Goal: Task Accomplishment & Management: Manage account settings

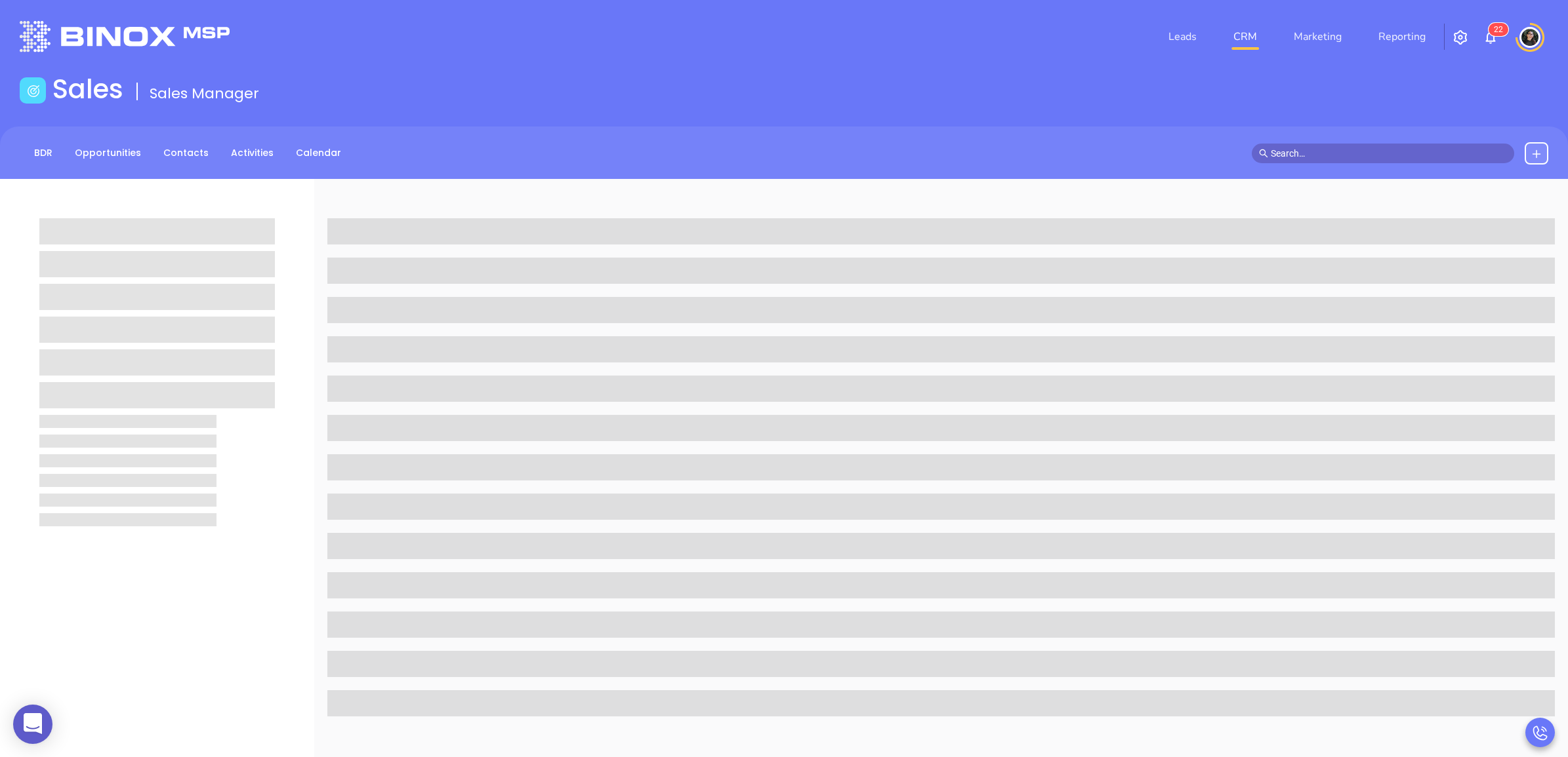
click at [1247, 31] on link "CRM" at bounding box center [1244, 37] width 34 height 27
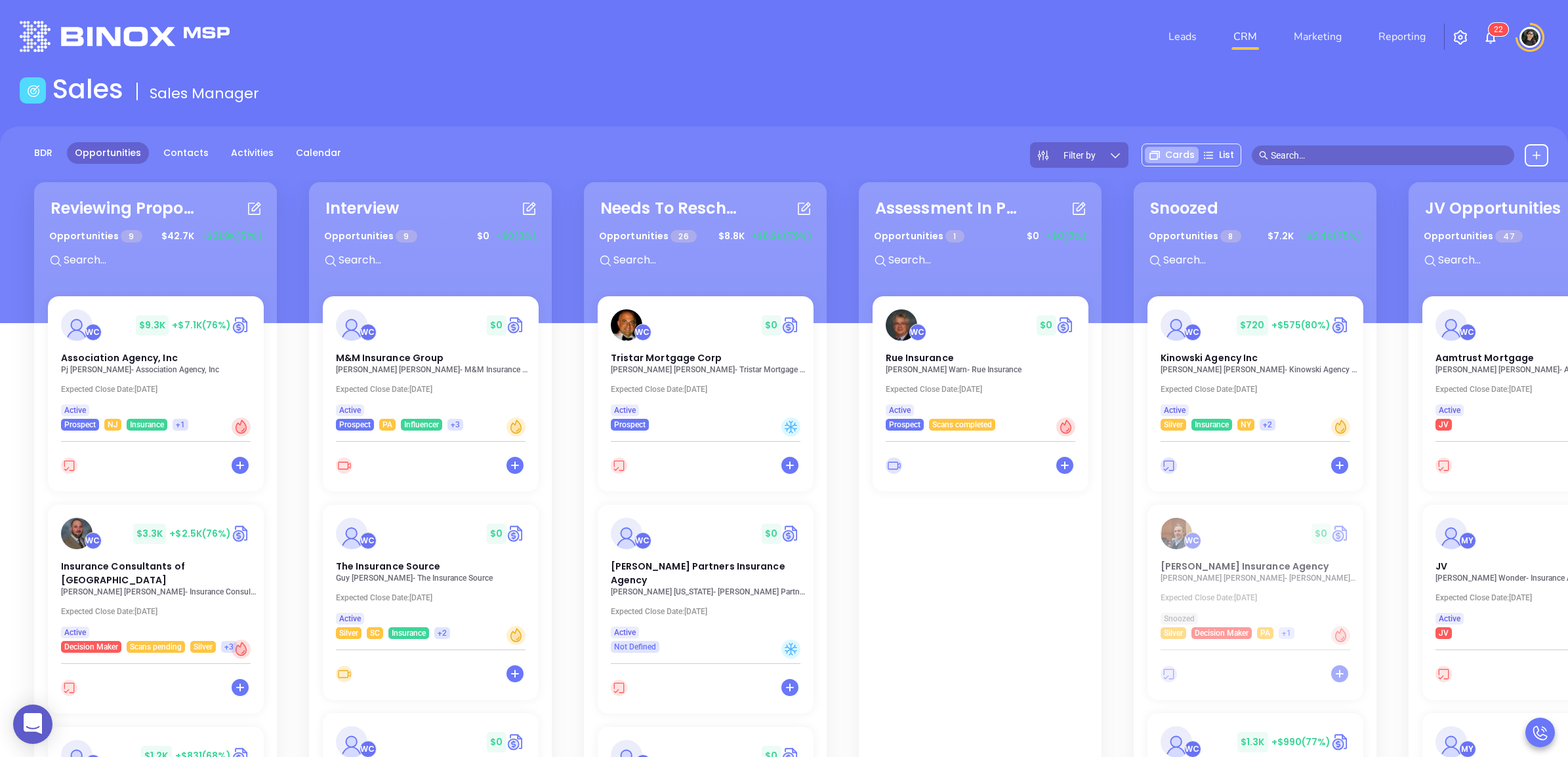
drag, startPoint x: 959, startPoint y: 45, endPoint x: 1017, endPoint y: 12, distance: 66.7
click at [959, 45] on div "Leads CRM Marketing Reporting 2 2" at bounding box center [1041, 37] width 1029 height 47
drag, startPoint x: 167, startPoint y: 273, endPoint x: 168, endPoint y: 262, distance: 11.0
click at [167, 271] on div "Reviewing Proposal Opportunities 9 $ 42.7K +$21.9K (51%) WC $ 9.3K +$7.1K (76%)…" at bounding box center [848, 550] width 1649 height 744
click at [168, 262] on div "Reviewing Proposal Opportunities 9 $ 42.7K +$21.9K (51%) WC $ 9.3K +$7.1K (76%)…" at bounding box center [848, 550] width 1649 height 744
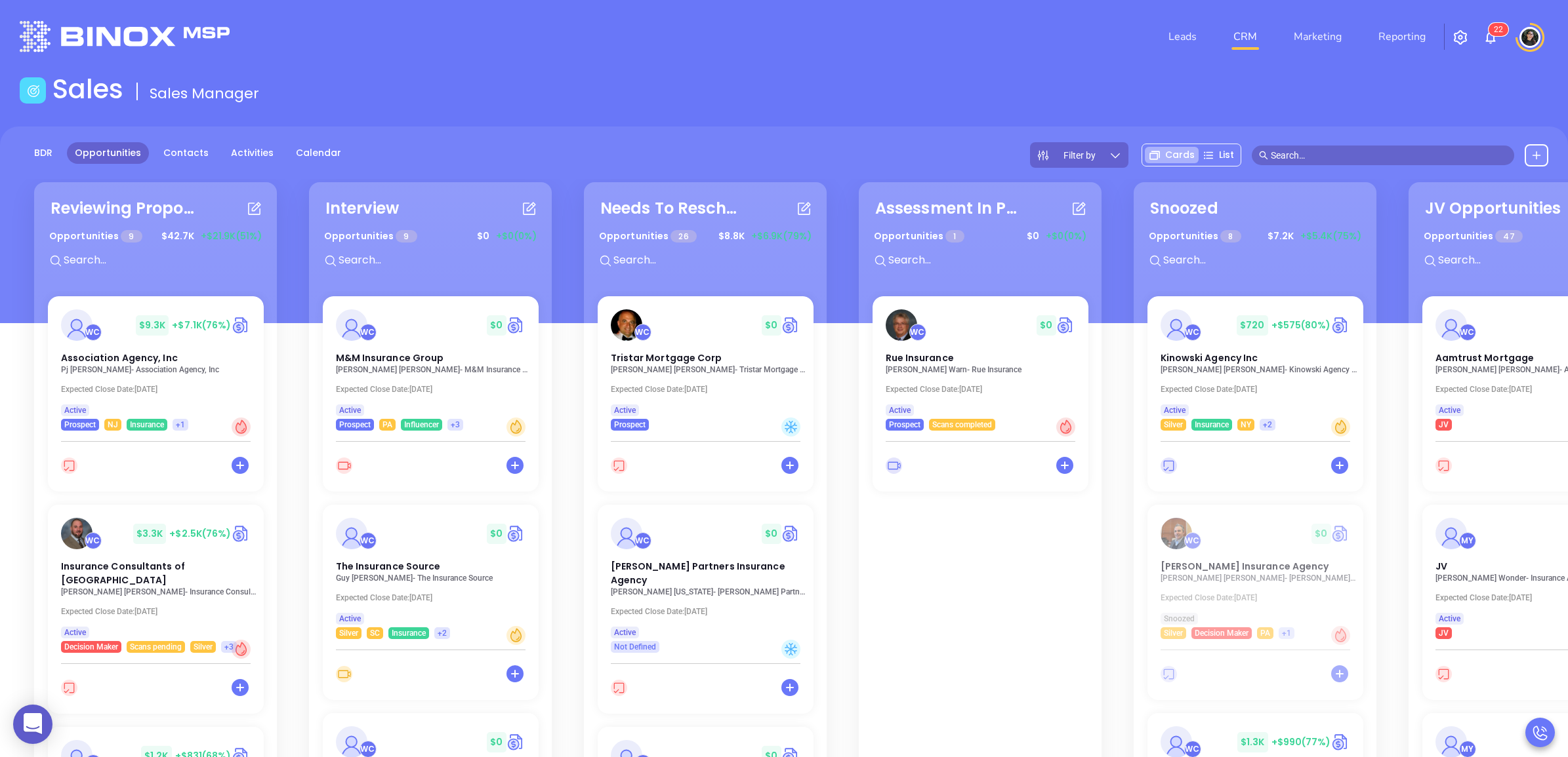
click at [148, 256] on input "text" at bounding box center [161, 260] width 197 height 17
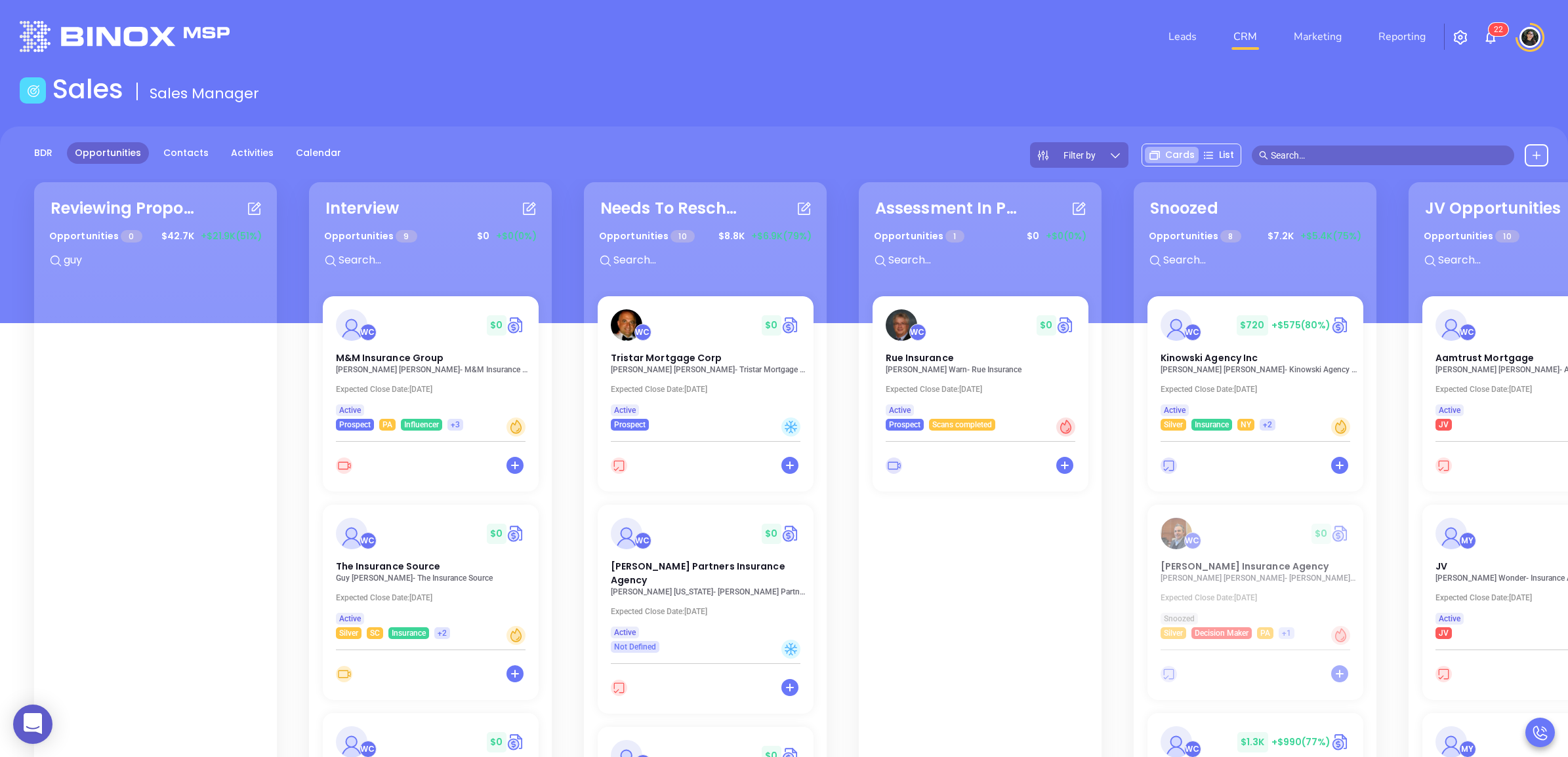
click at [398, 261] on input "text" at bounding box center [436, 260] width 197 height 17
click at [386, 260] on input "text" at bounding box center [436, 260] width 197 height 17
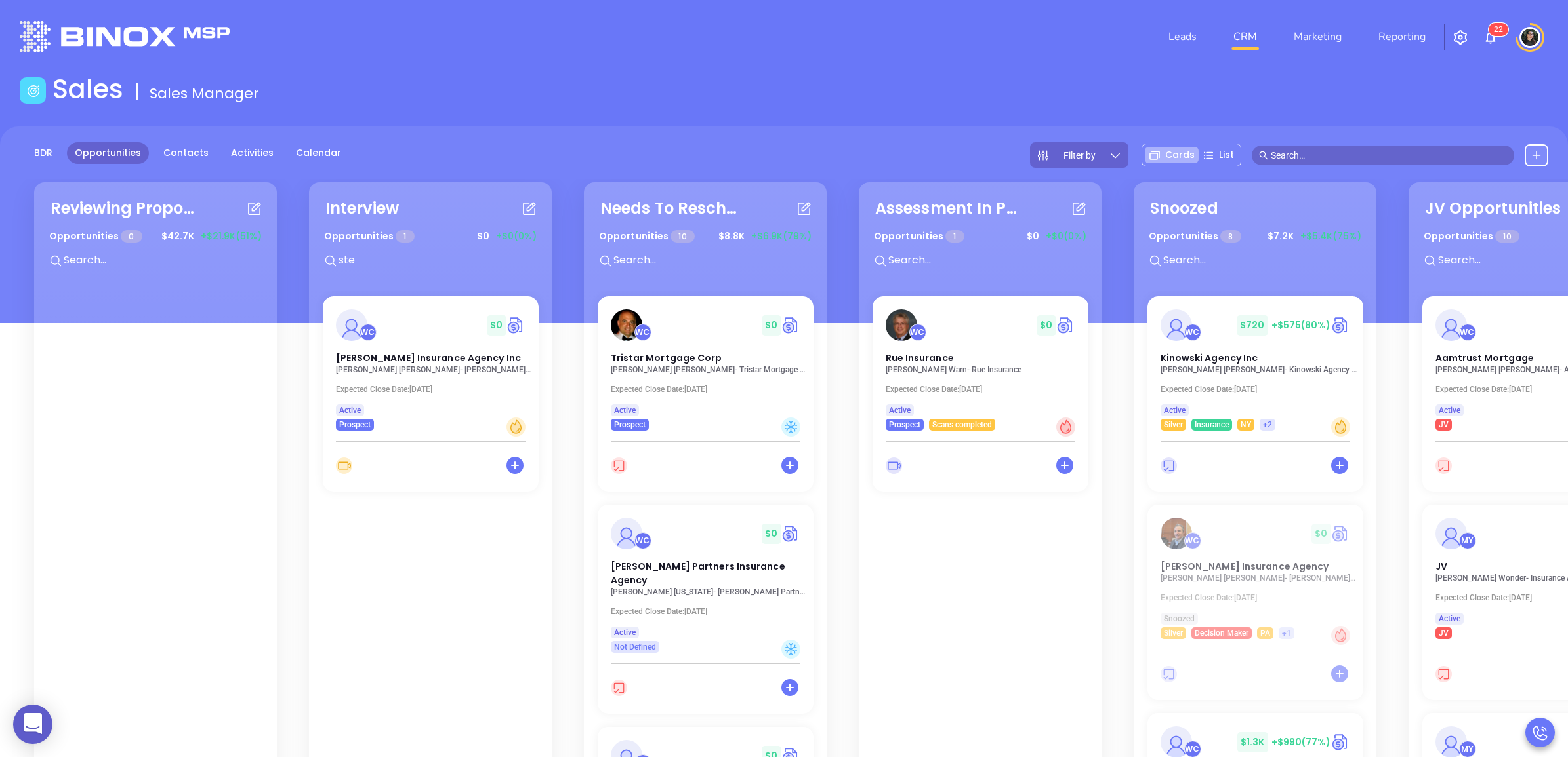
click at [168, 244] on span "$ 42.7K" at bounding box center [177, 236] width 39 height 20
click at [153, 259] on input "text" at bounding box center [161, 260] width 197 height 17
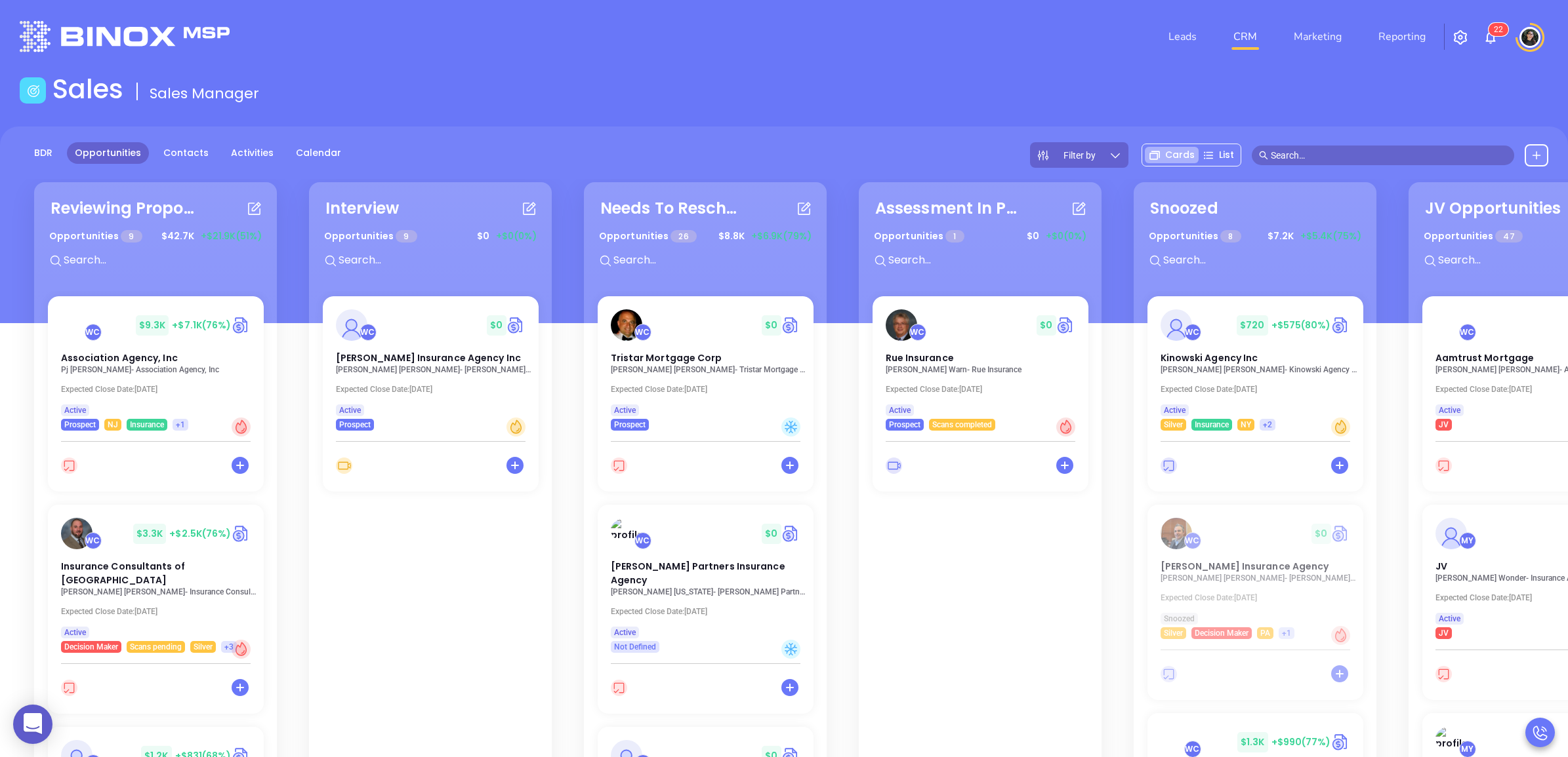
click at [153, 259] on input "text" at bounding box center [161, 260] width 197 height 17
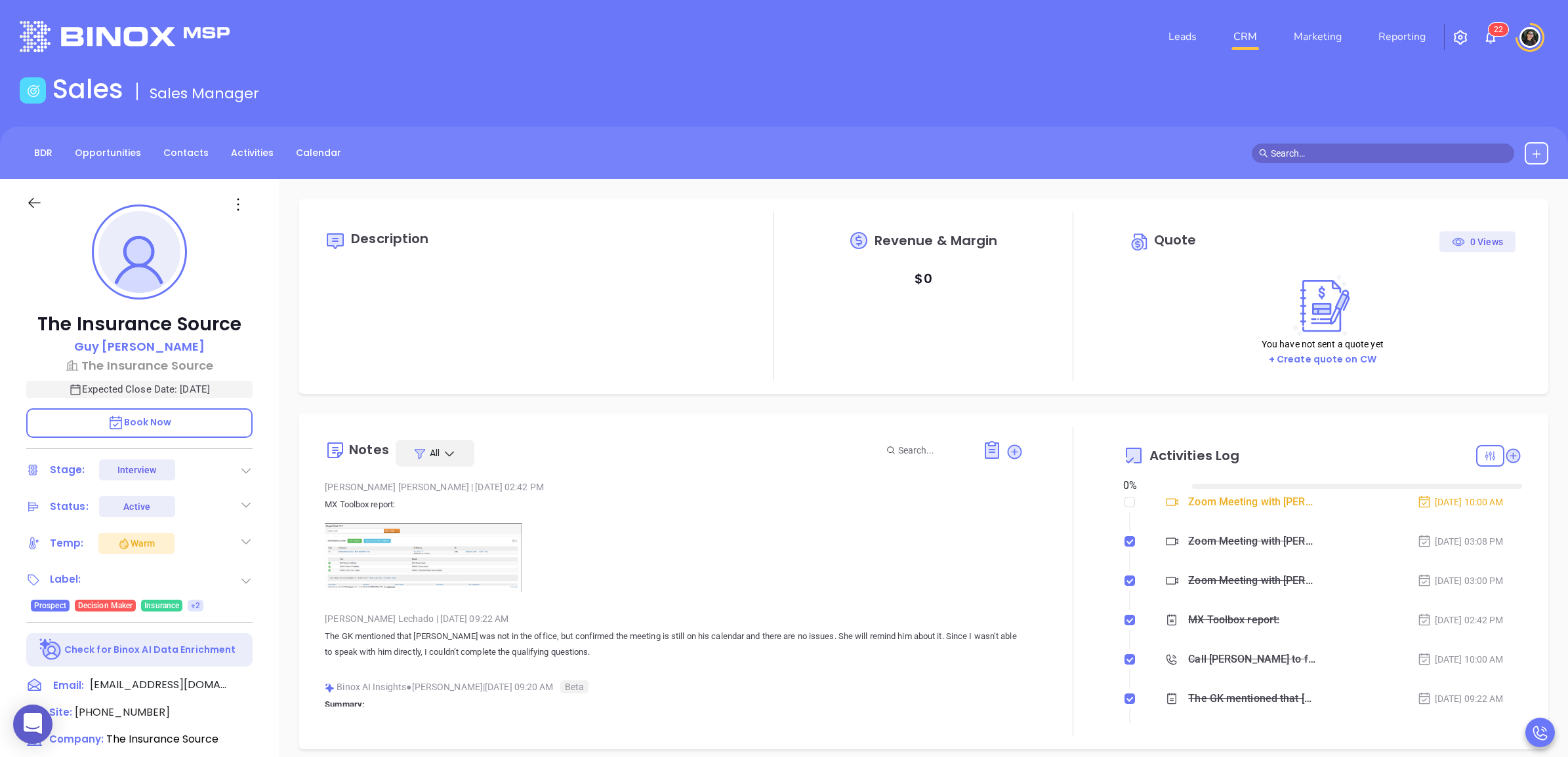
type input "[DATE]"
type input "[PERSON_NAME]"
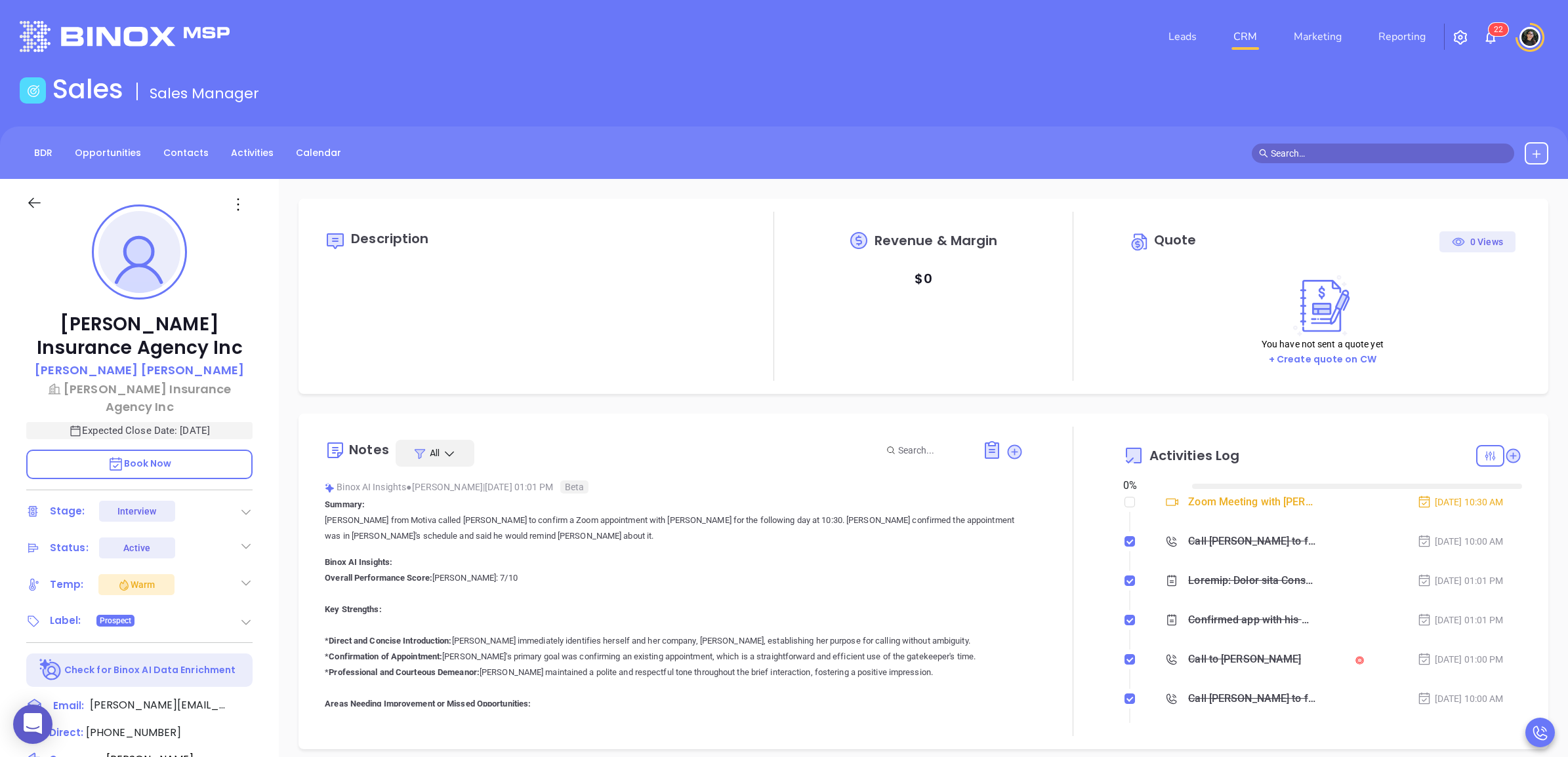
type input "[DATE]"
type input "[PERSON_NAME]"
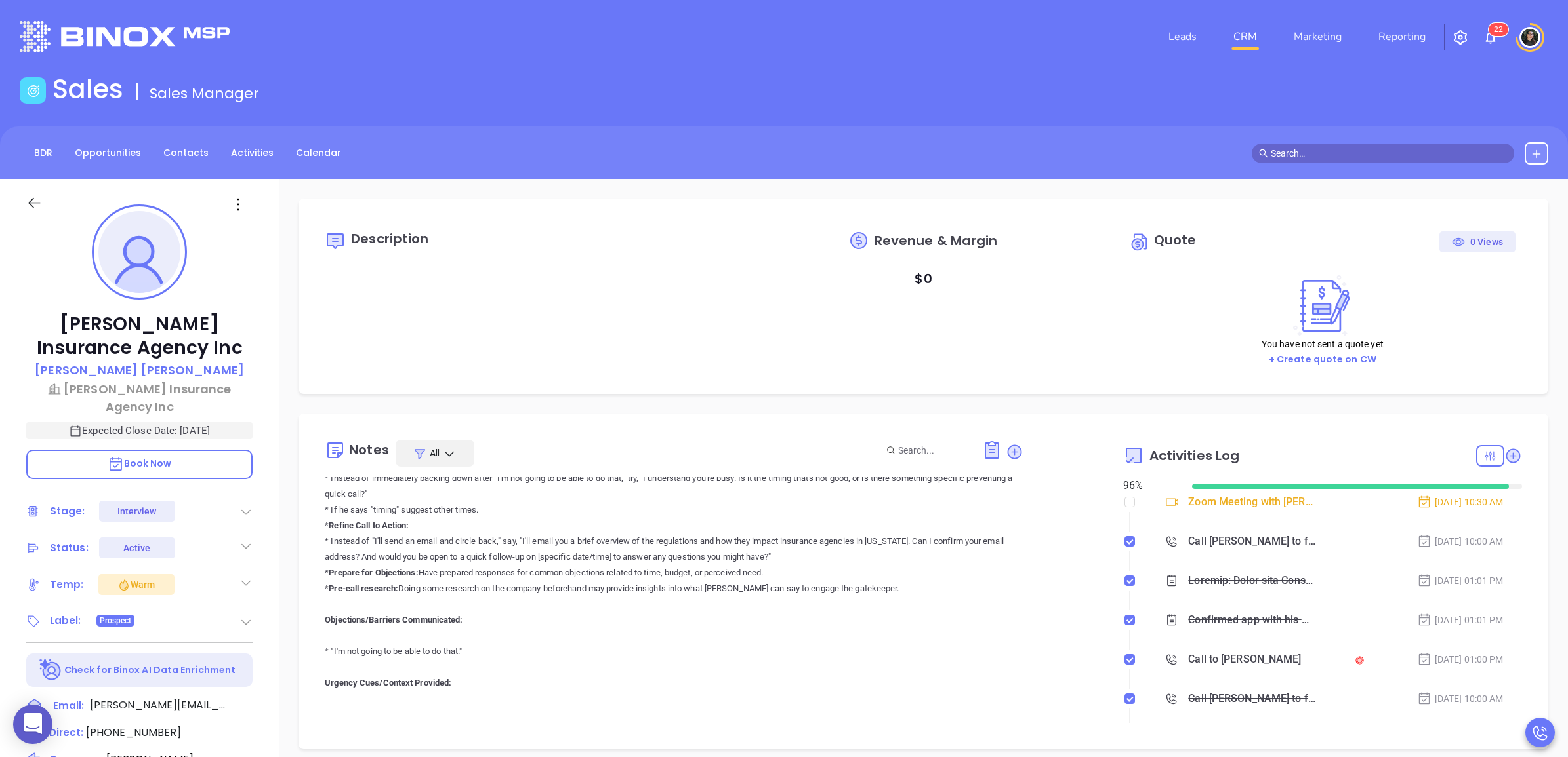
scroll to position [3240, 0]
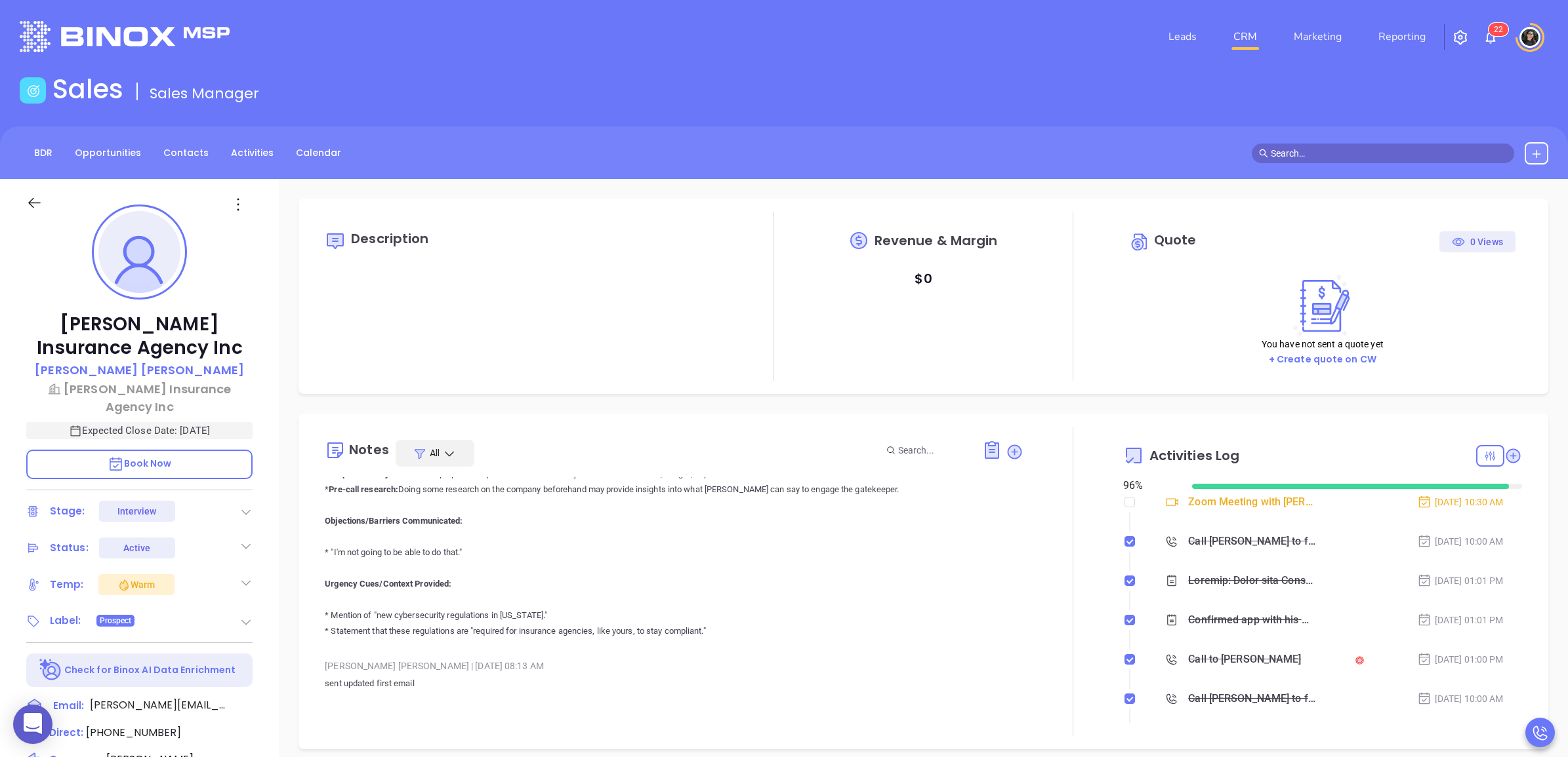
click at [1323, 161] on span at bounding box center [1382, 154] width 262 height 20
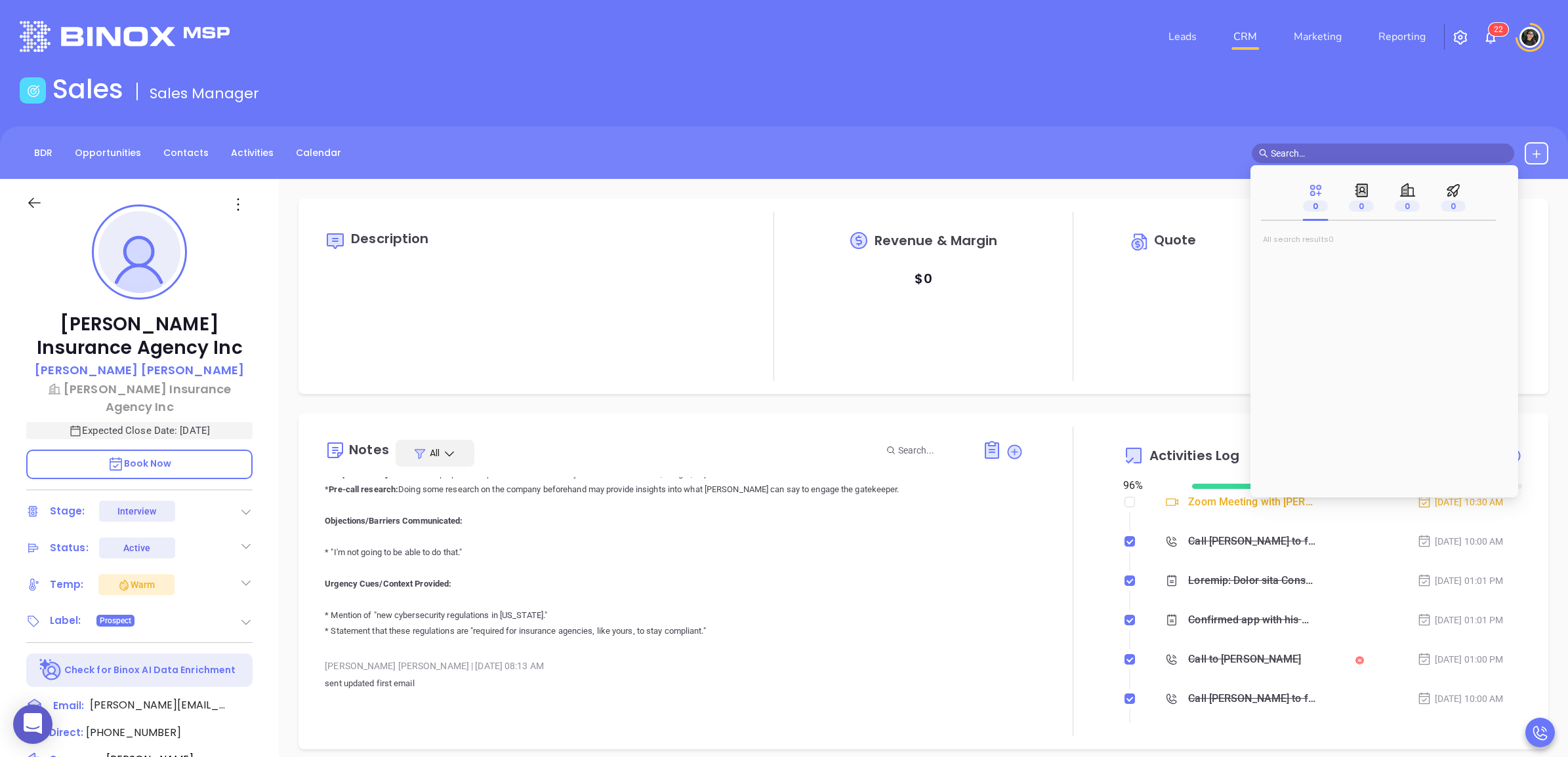
type input "e"
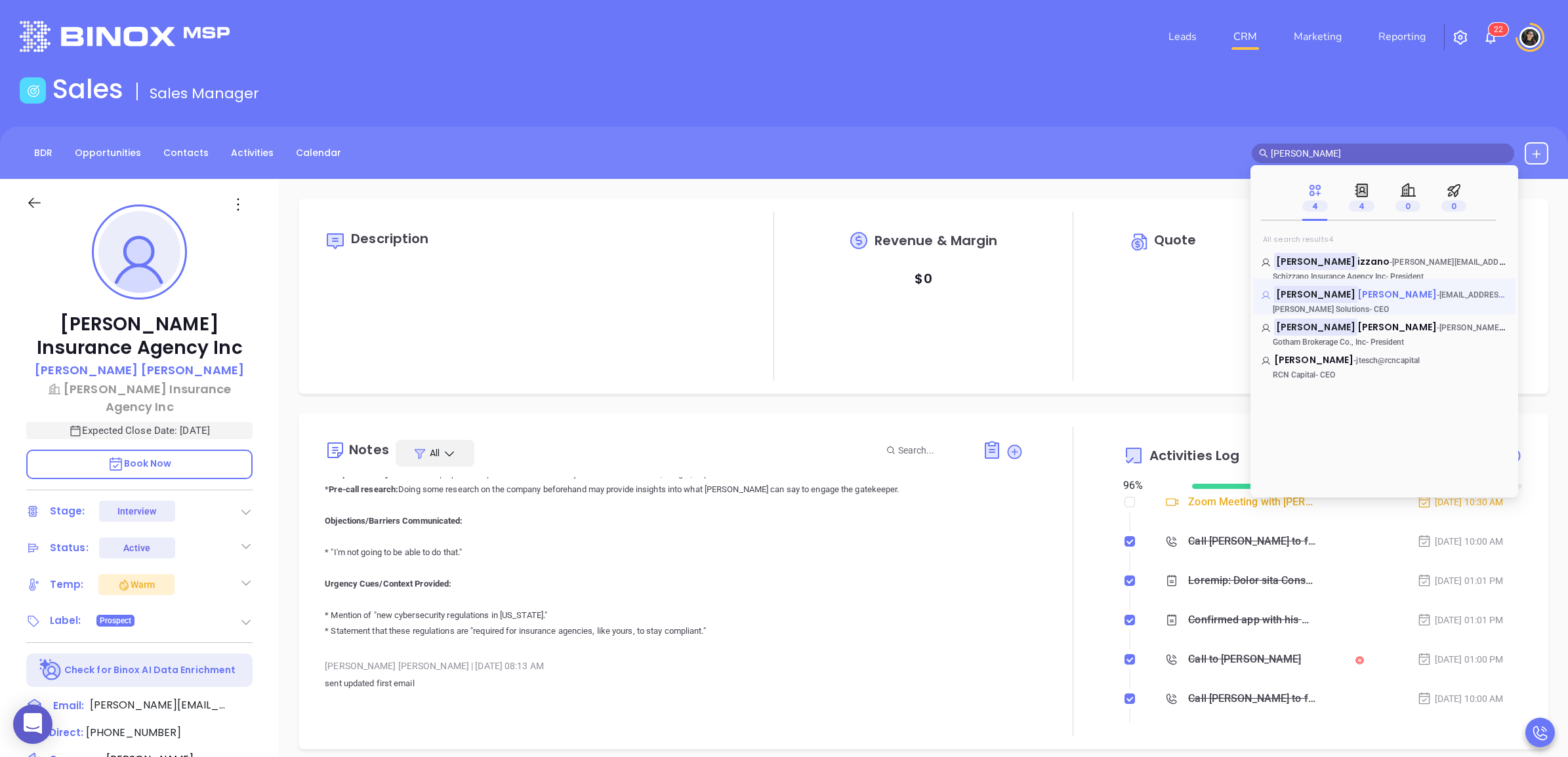
type input "[PERSON_NAME]"
click at [1322, 295] on mark "[PERSON_NAME]" at bounding box center [1315, 293] width 83 height 16
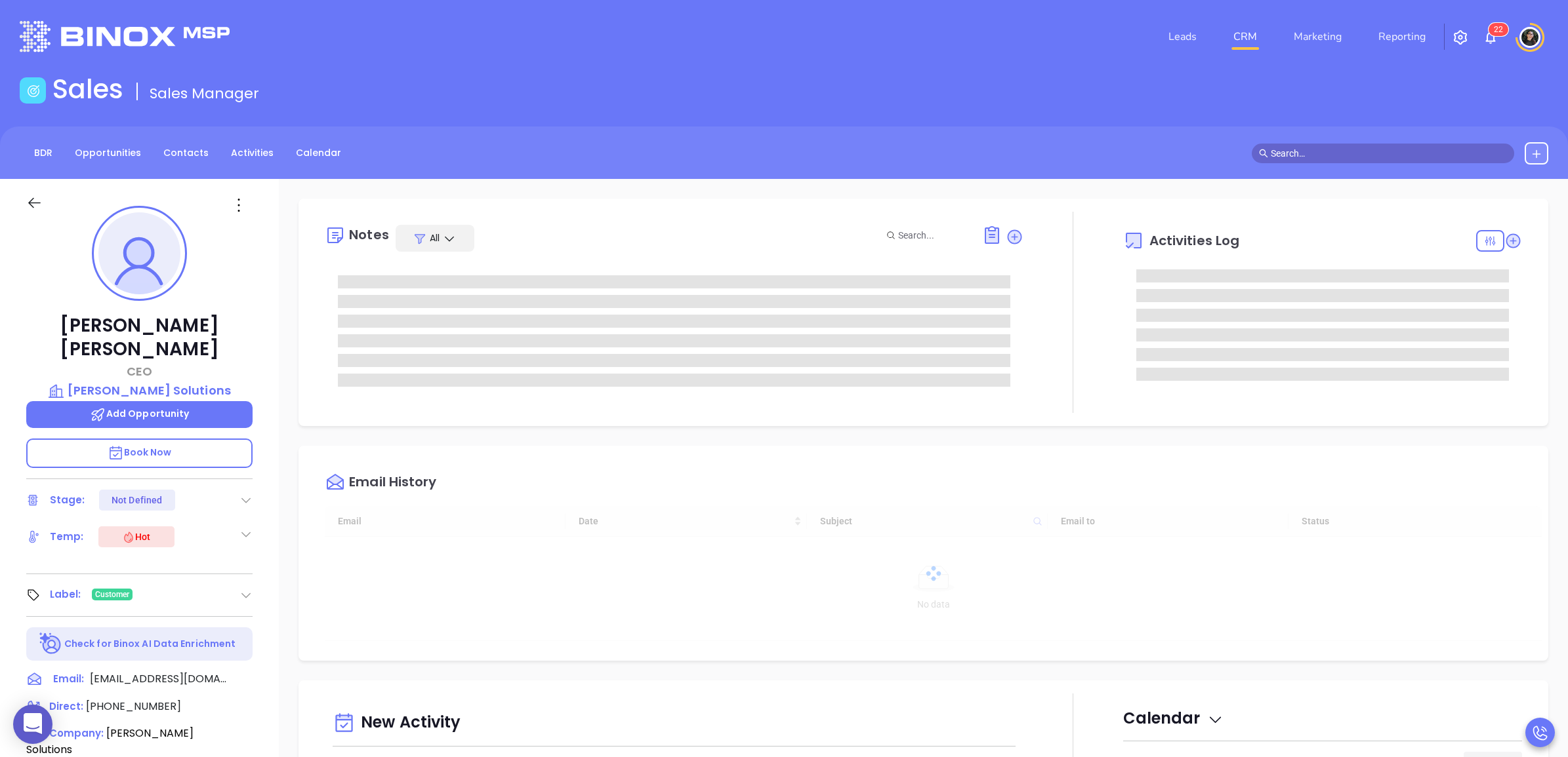
scroll to position [381, 0]
type input "[PERSON_NAME]"
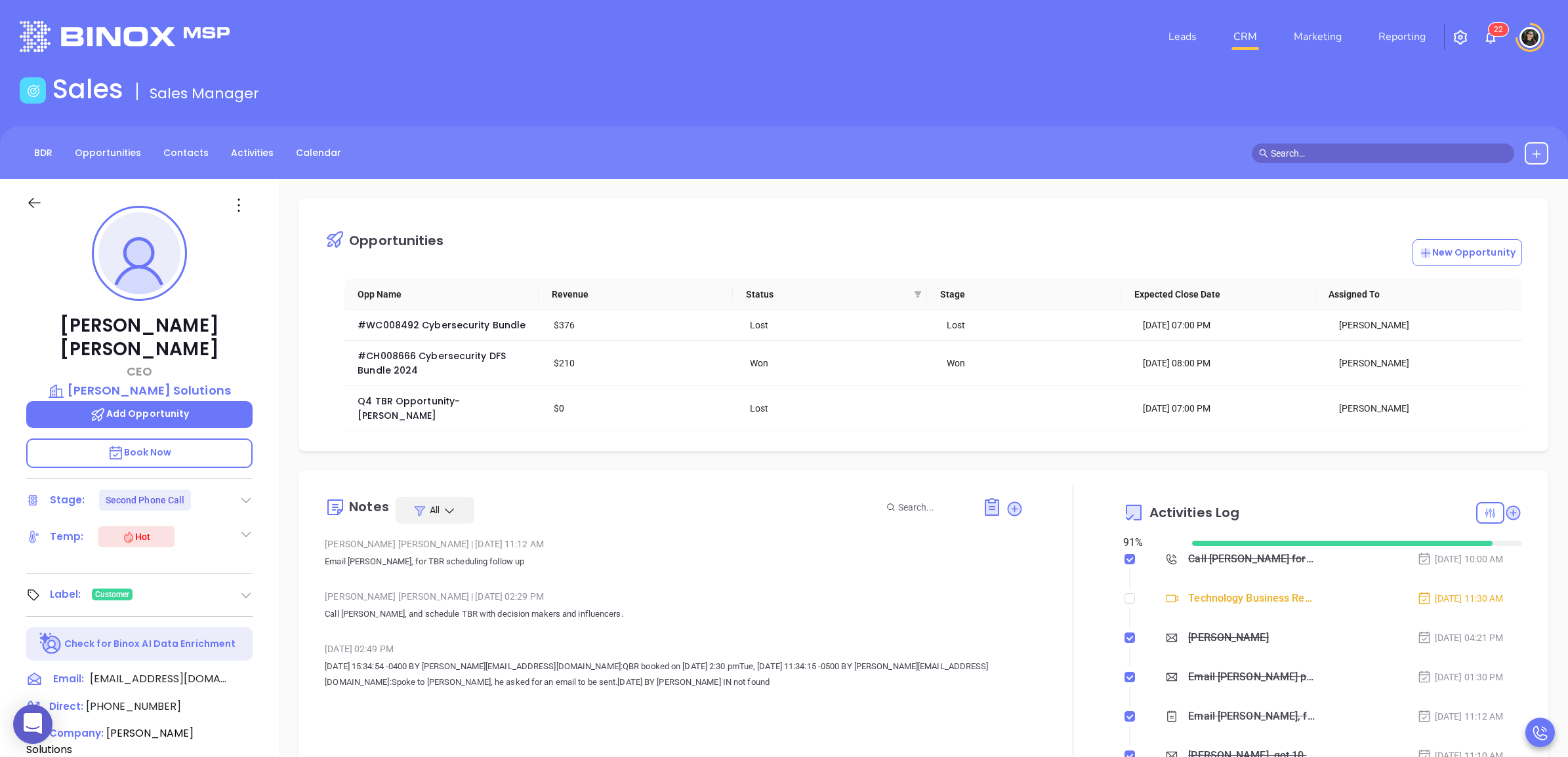
click at [1348, 146] on input "text" at bounding box center [1388, 153] width 236 height 15
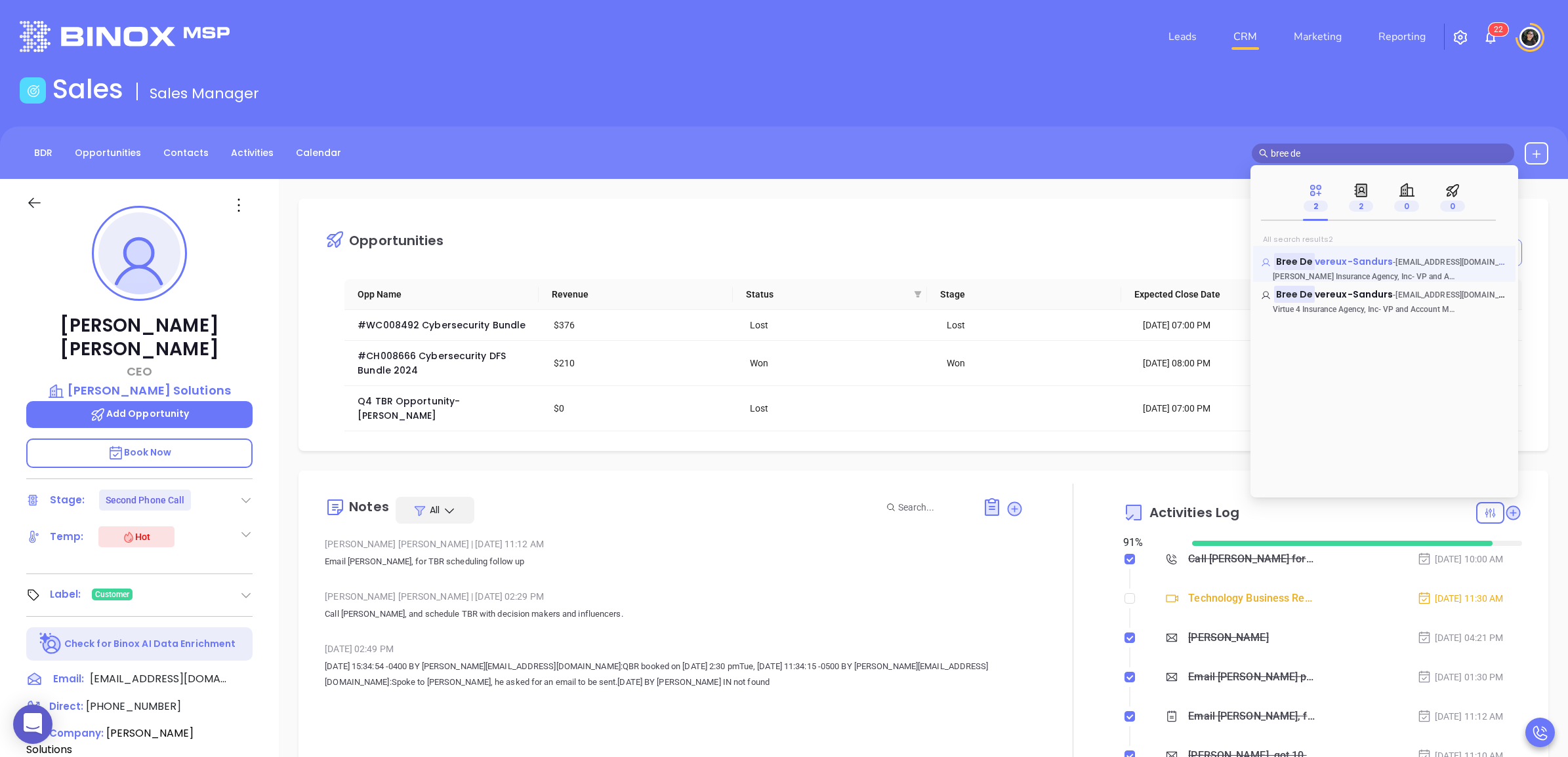
click at [1316, 261] on span "vereux-Sandurs" at bounding box center [1353, 261] width 78 height 13
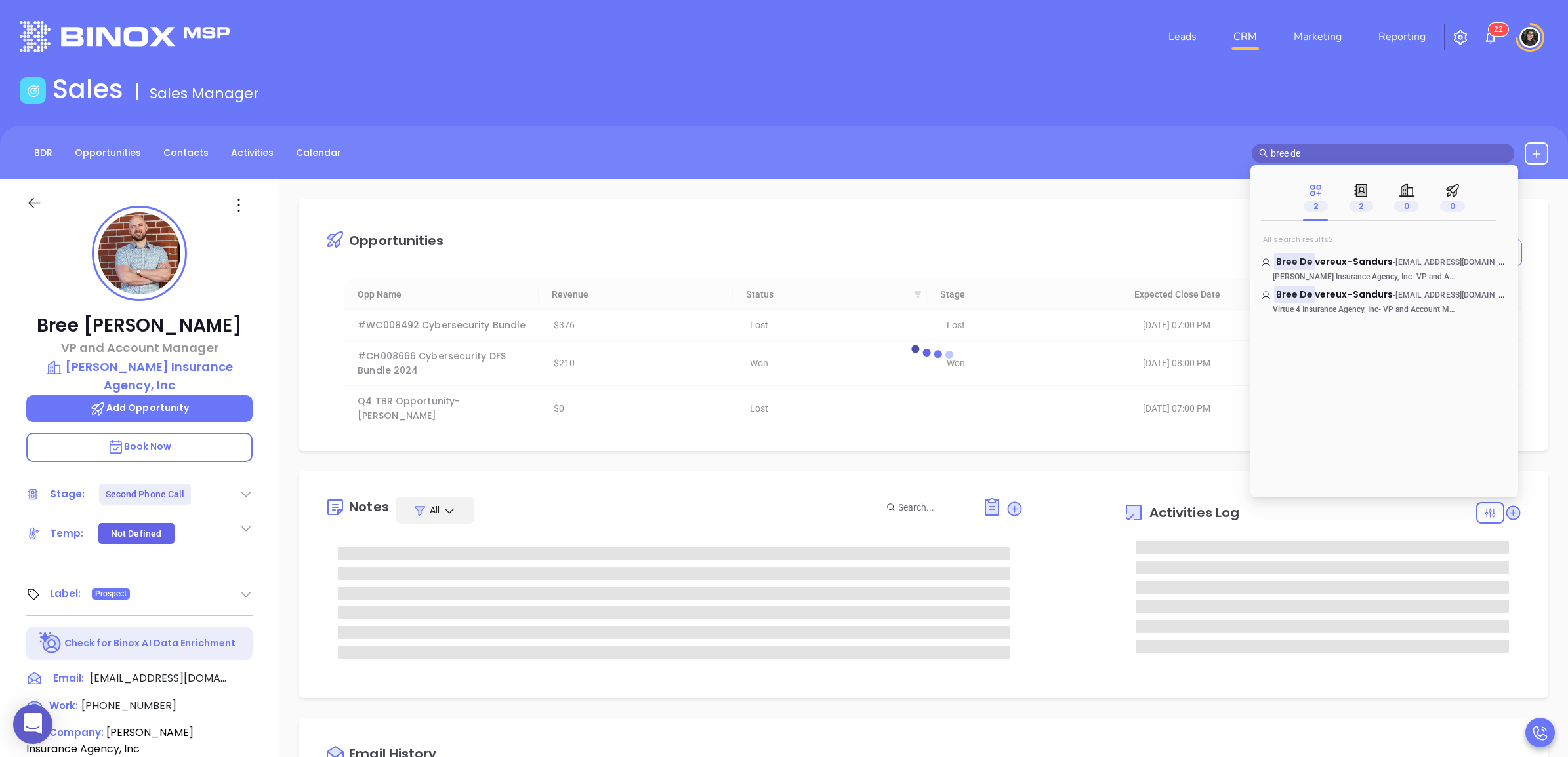
click at [1312, 289] on mark "Bree De" at bounding box center [1294, 293] width 41 height 16
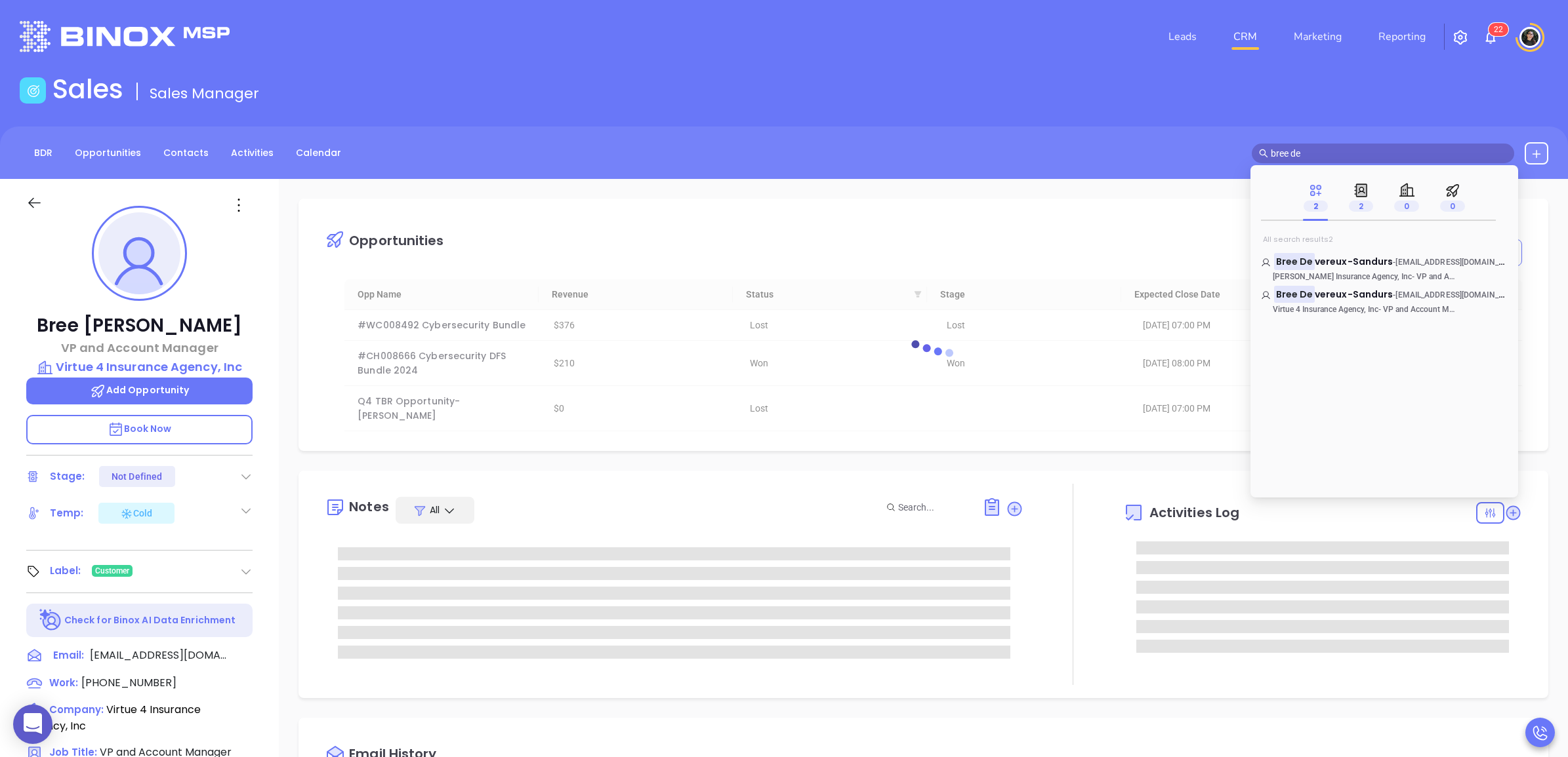
click at [1401, 97] on div "Sales Sales Manager" at bounding box center [784, 91] width 1544 height 37
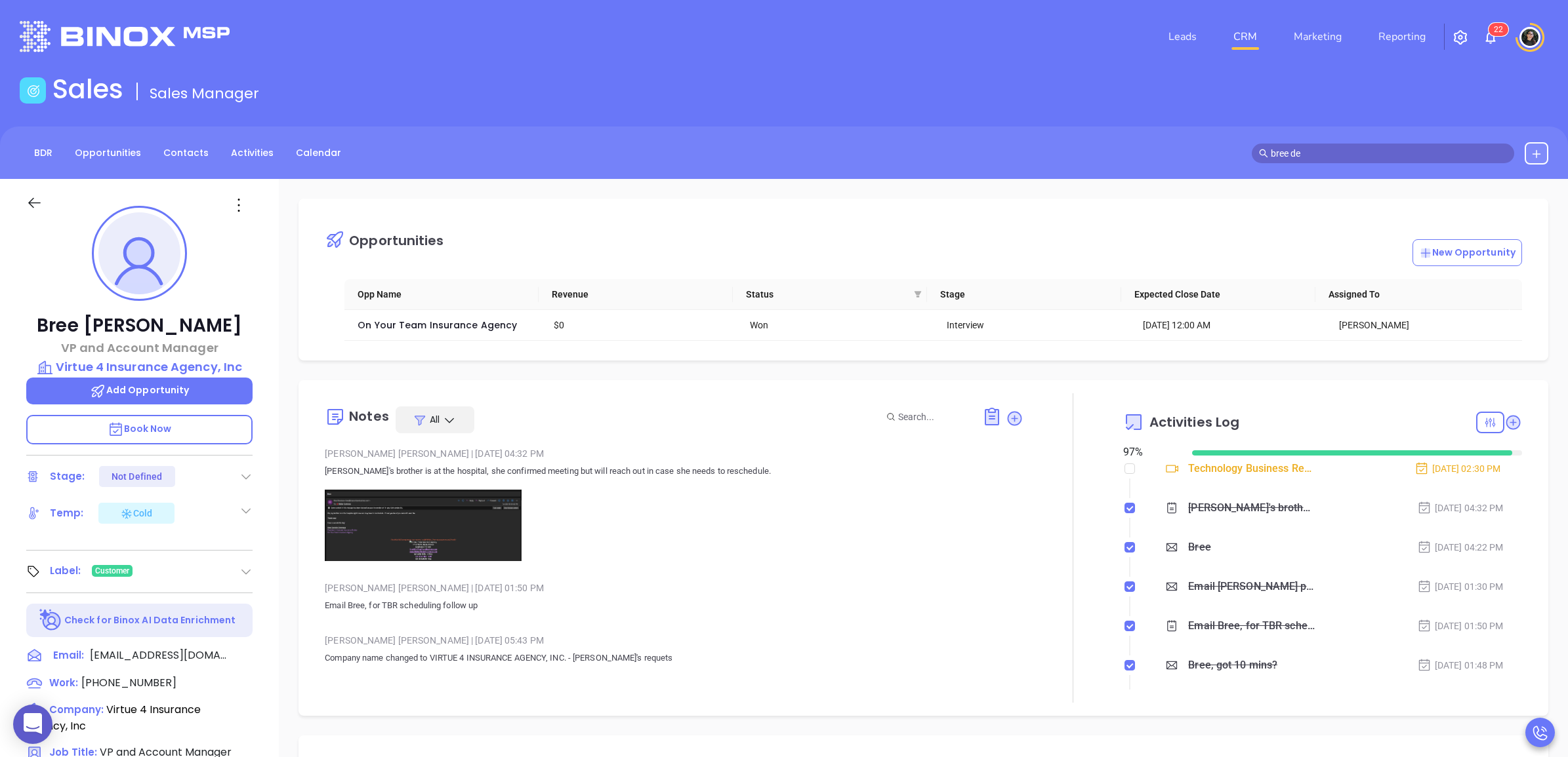
click at [1361, 148] on input "bree de" at bounding box center [1388, 153] width 236 height 15
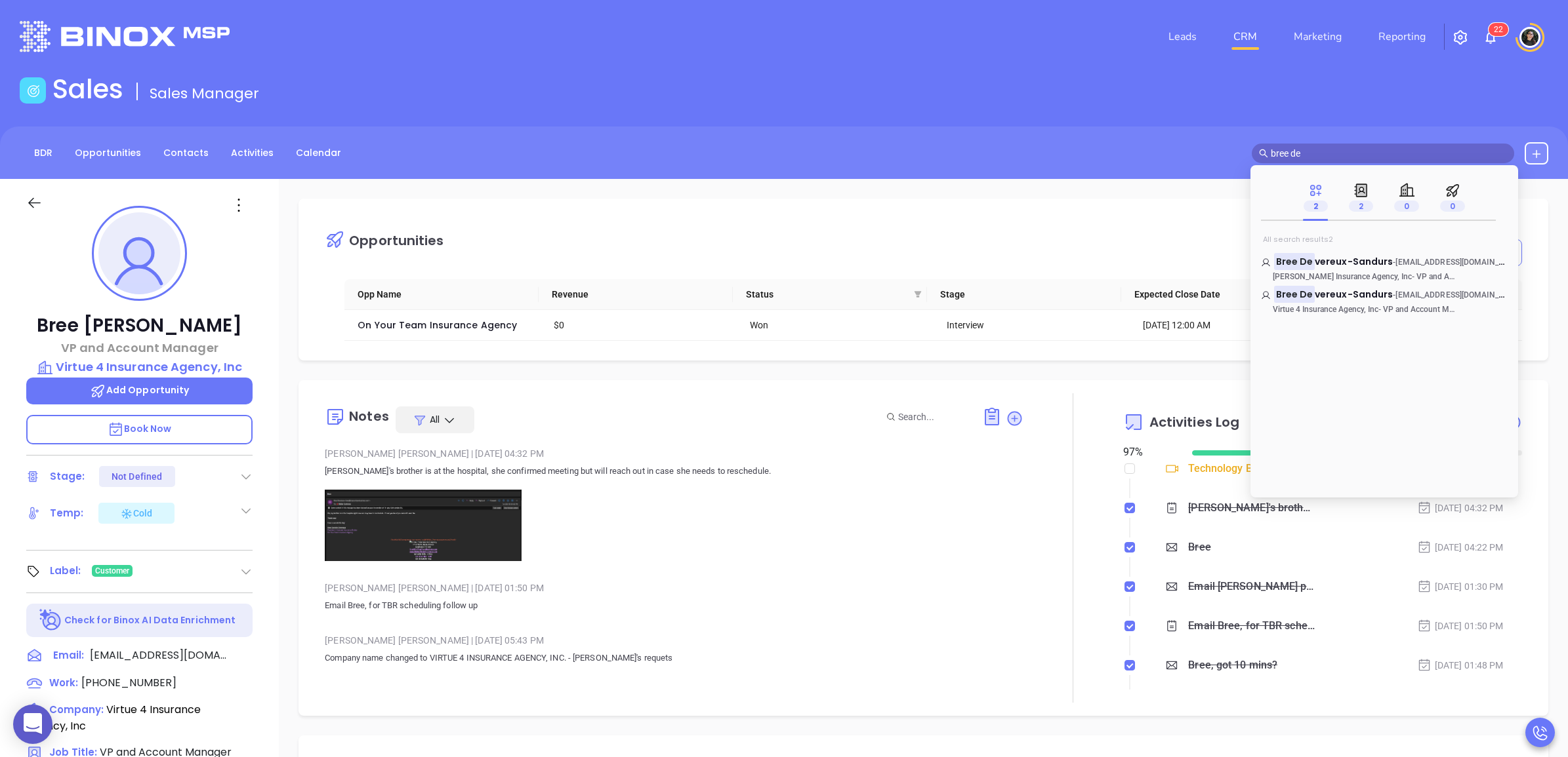
click at [1361, 147] on input "bree de" at bounding box center [1388, 153] width 236 height 15
click at [1361, 146] on input "bree de" at bounding box center [1388, 153] width 236 height 15
type input "[PERSON_NAME]"
click at [1330, 247] on div "[PERSON_NAME] - [EMAIL_ADDRESS][DOMAIN_NAME] [PERSON_NAME] & [PERSON_NAME] Insu…" at bounding box center [1384, 264] width 262 height 36
click at [1319, 251] on div "[PERSON_NAME] - [EMAIL_ADDRESS][DOMAIN_NAME] [PERSON_NAME] & [PERSON_NAME] Insu…" at bounding box center [1384, 264] width 262 height 36
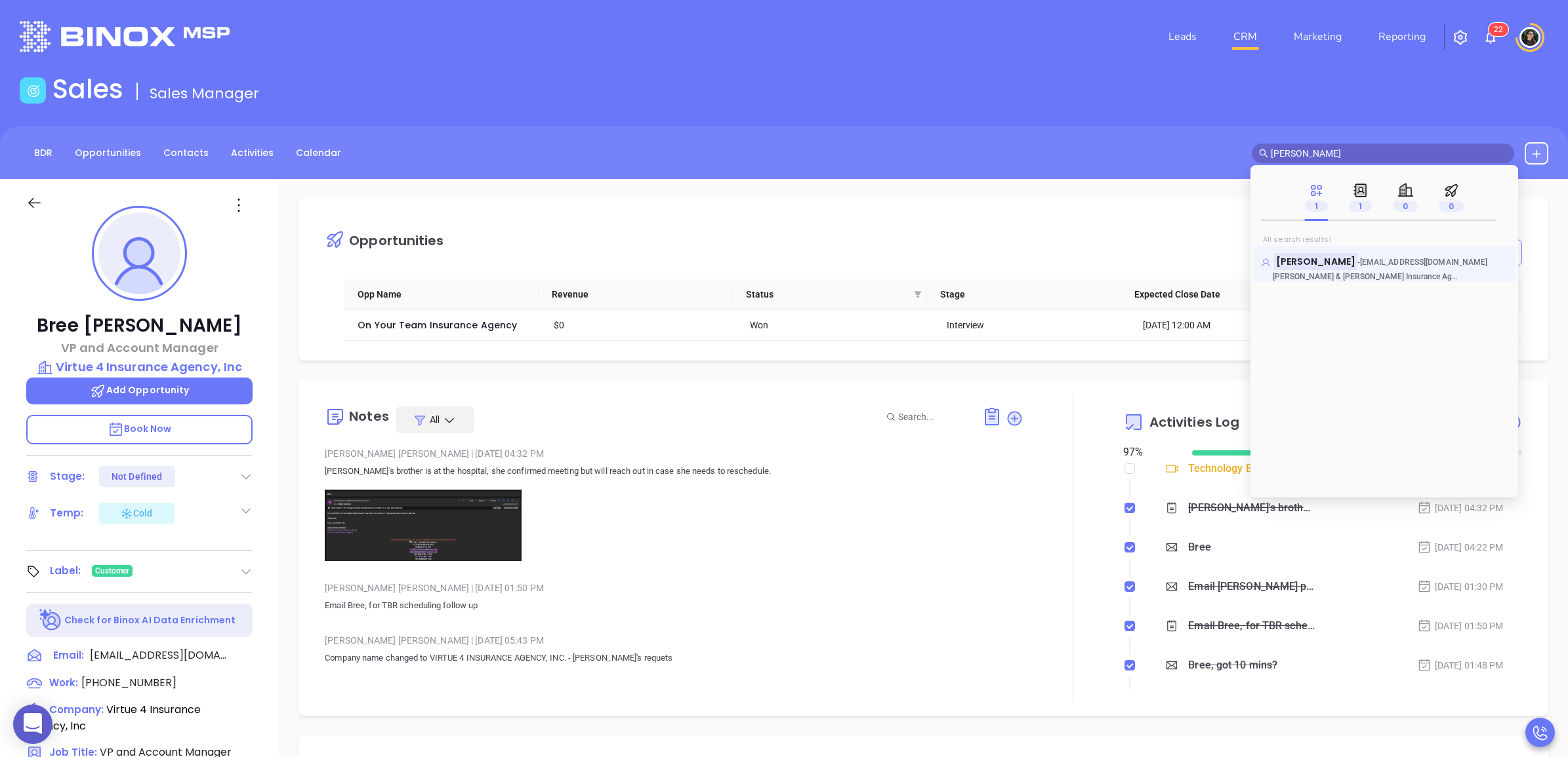
click at [1312, 260] on mark "[PERSON_NAME]" at bounding box center [1315, 260] width 83 height 16
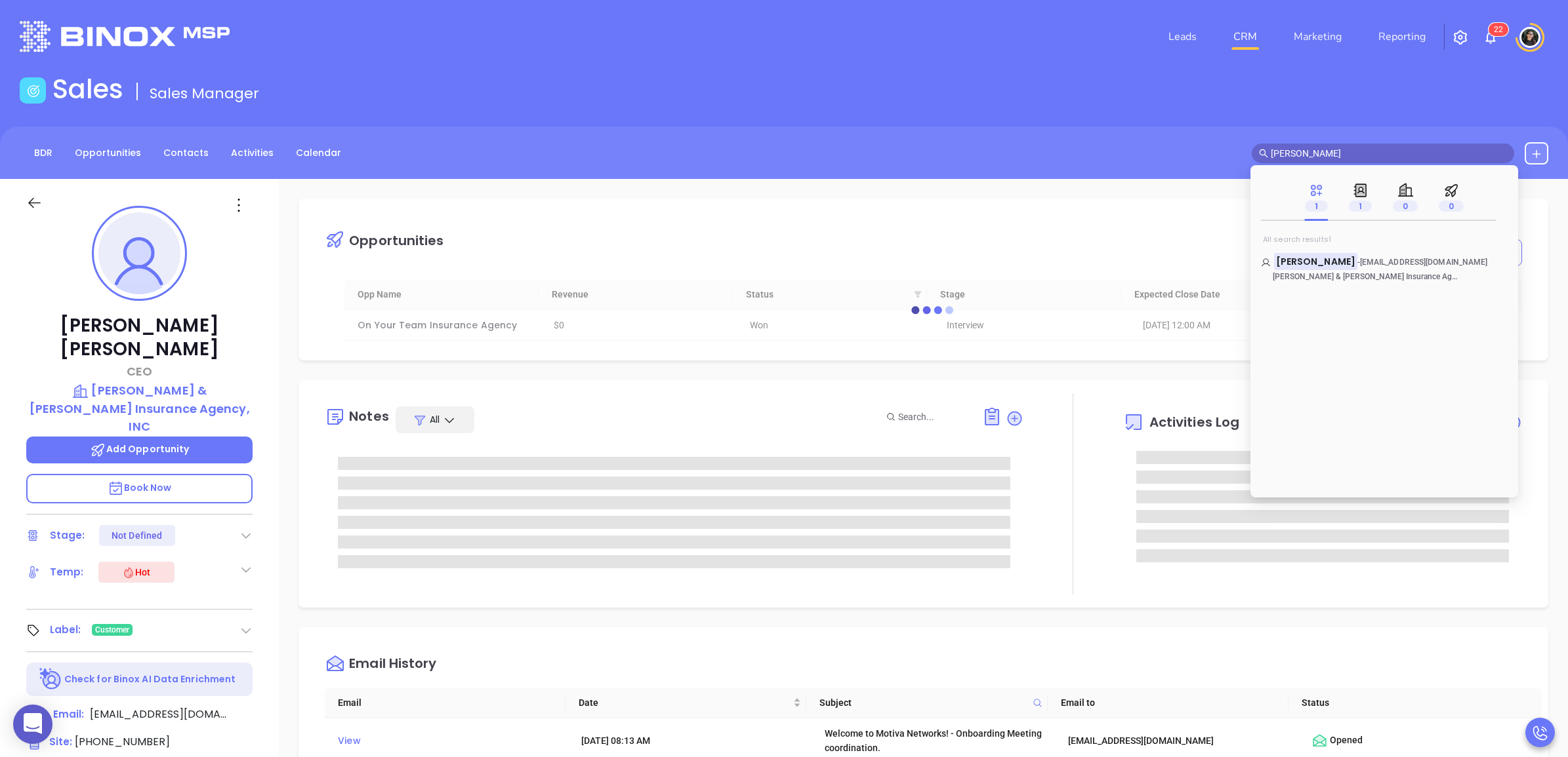
click at [1052, 77] on div "Sales Sales Manager" at bounding box center [784, 91] width 1544 height 37
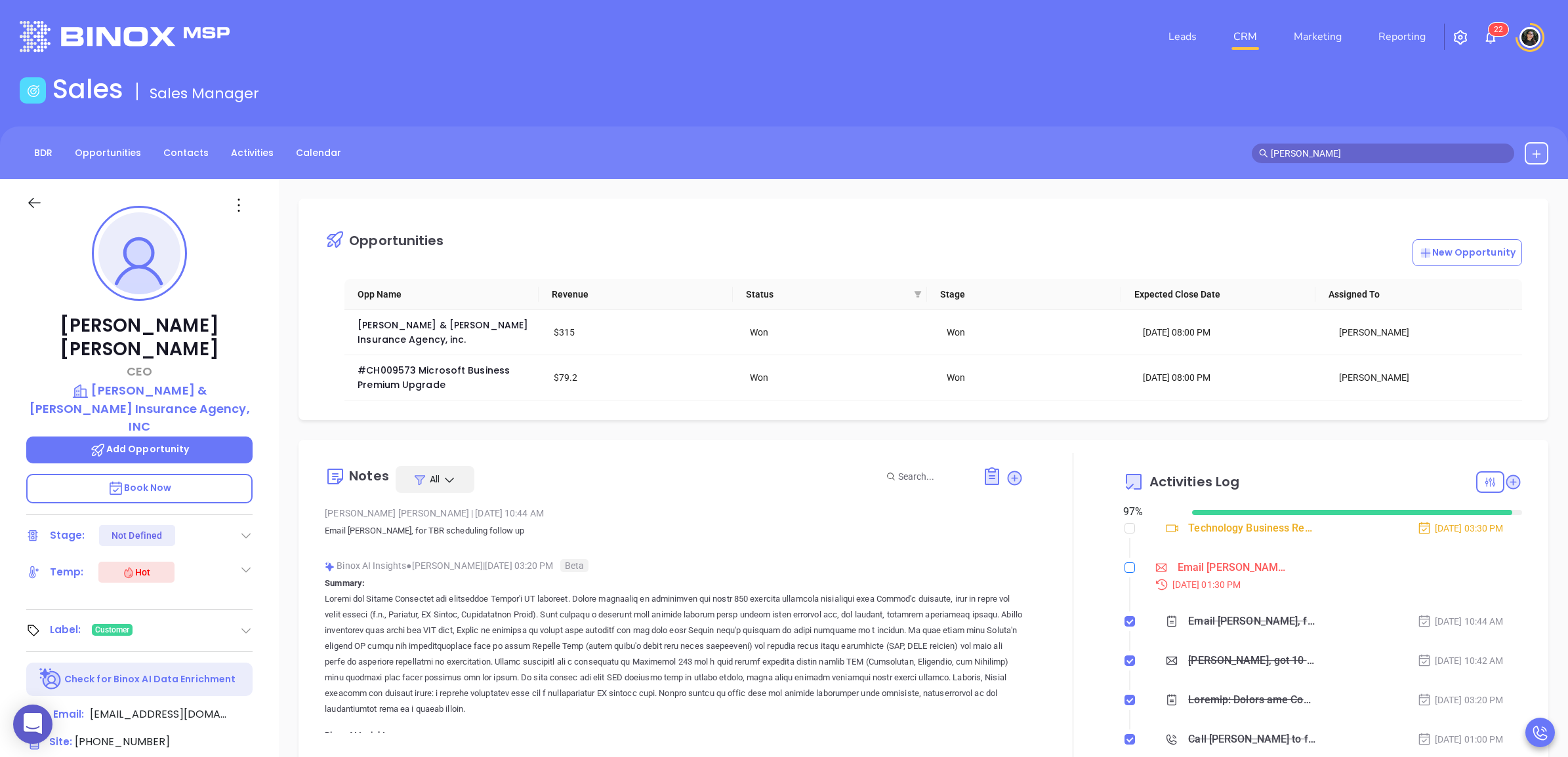
click at [1124, 572] on input "checkbox" at bounding box center [1129, 567] width 10 height 10
checkbox input "true"
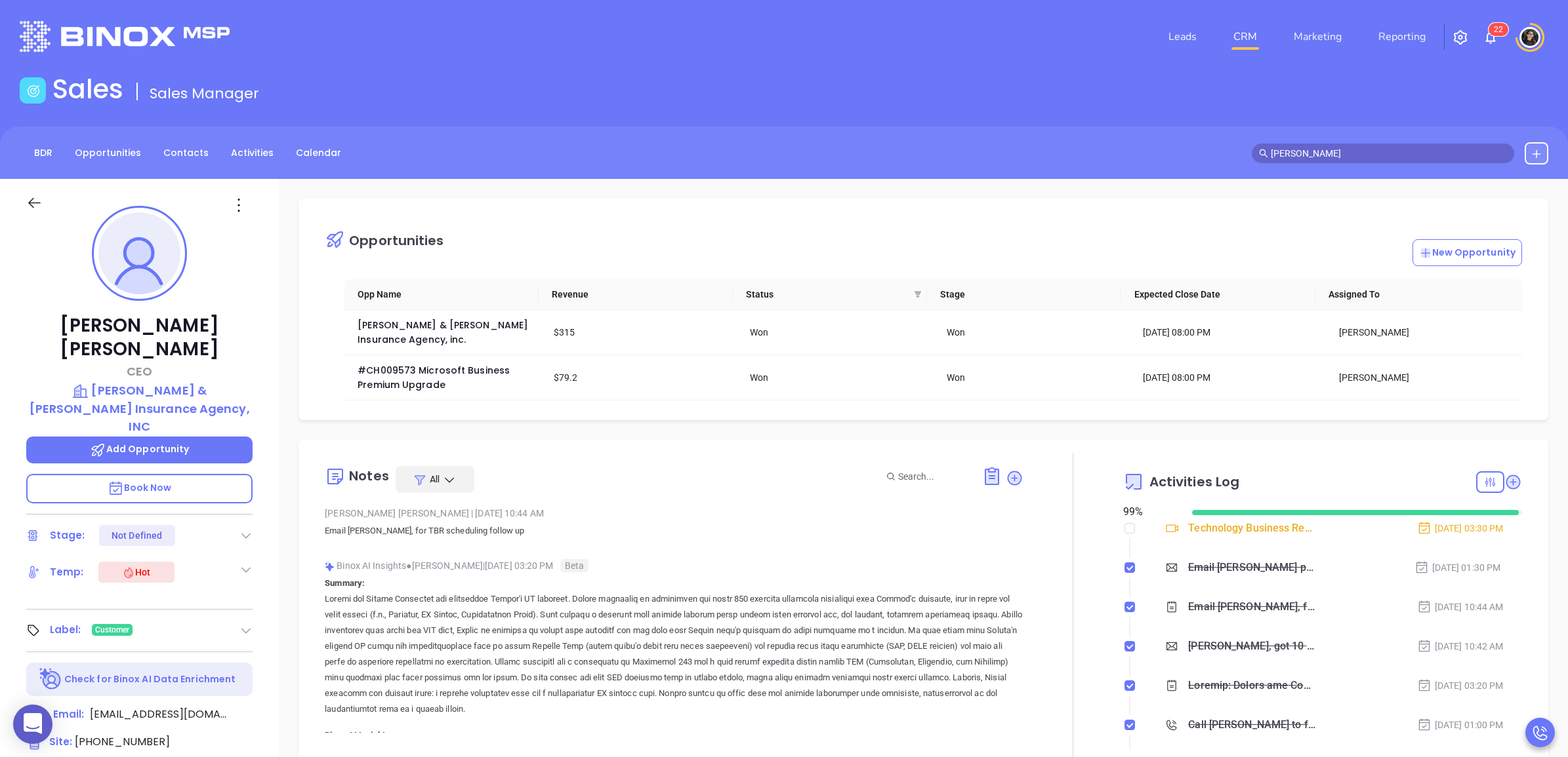
click at [1349, 152] on span "[PERSON_NAME]" at bounding box center [1382, 154] width 262 height 20
click at [1349, 152] on input "[PERSON_NAME]" at bounding box center [1388, 153] width 236 height 15
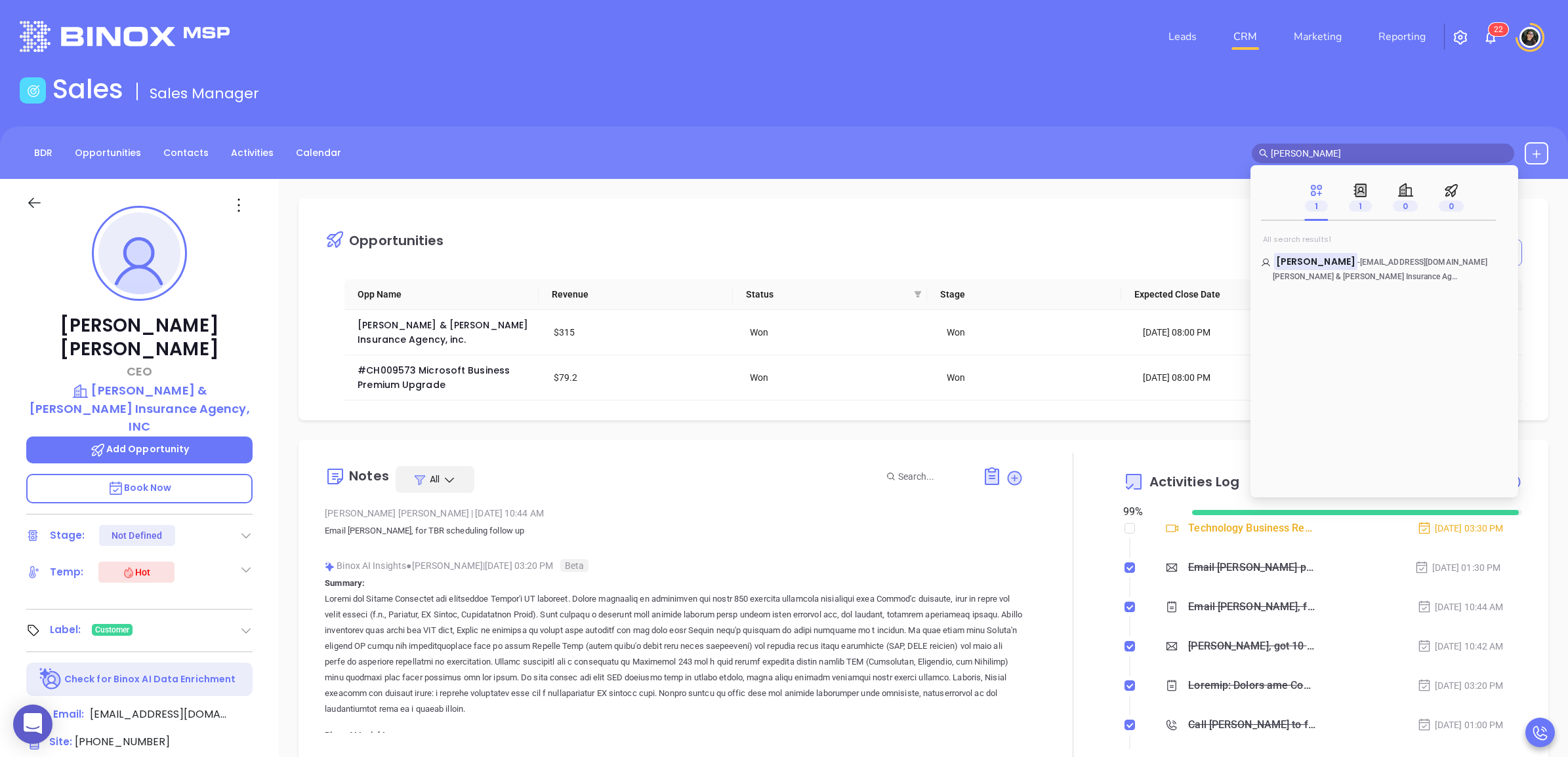
click at [1349, 152] on input "[PERSON_NAME]" at bounding box center [1388, 153] width 236 height 15
type input "[PERSON_NAME]"
click at [1357, 260] on span "[PERSON_NAME]" at bounding box center [1397, 261] width 80 height 13
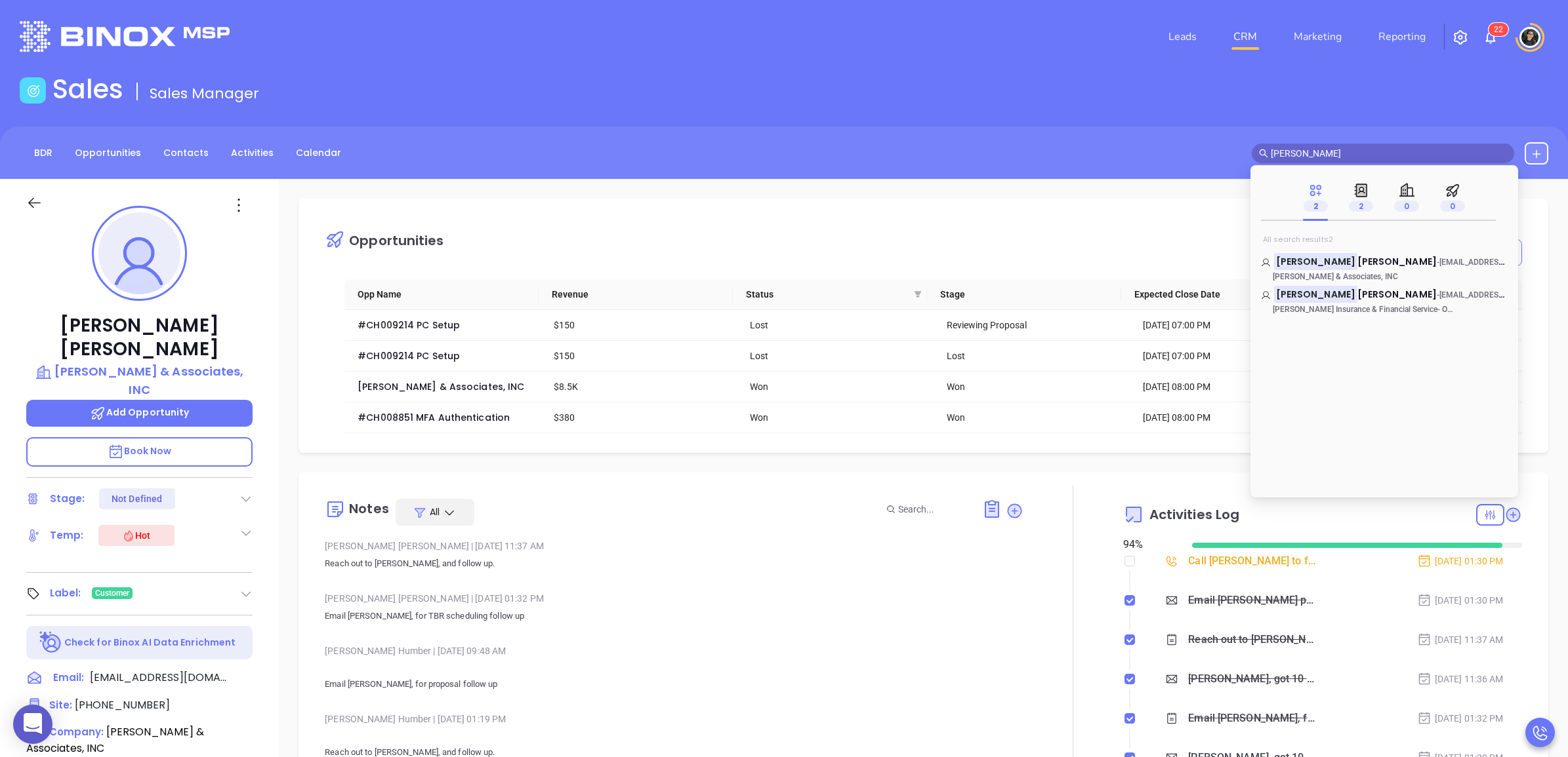
click at [1154, 162] on div "BDR Opportunities Contacts Activities Calendar [PERSON_NAME]" at bounding box center [784, 152] width 1568 height 52
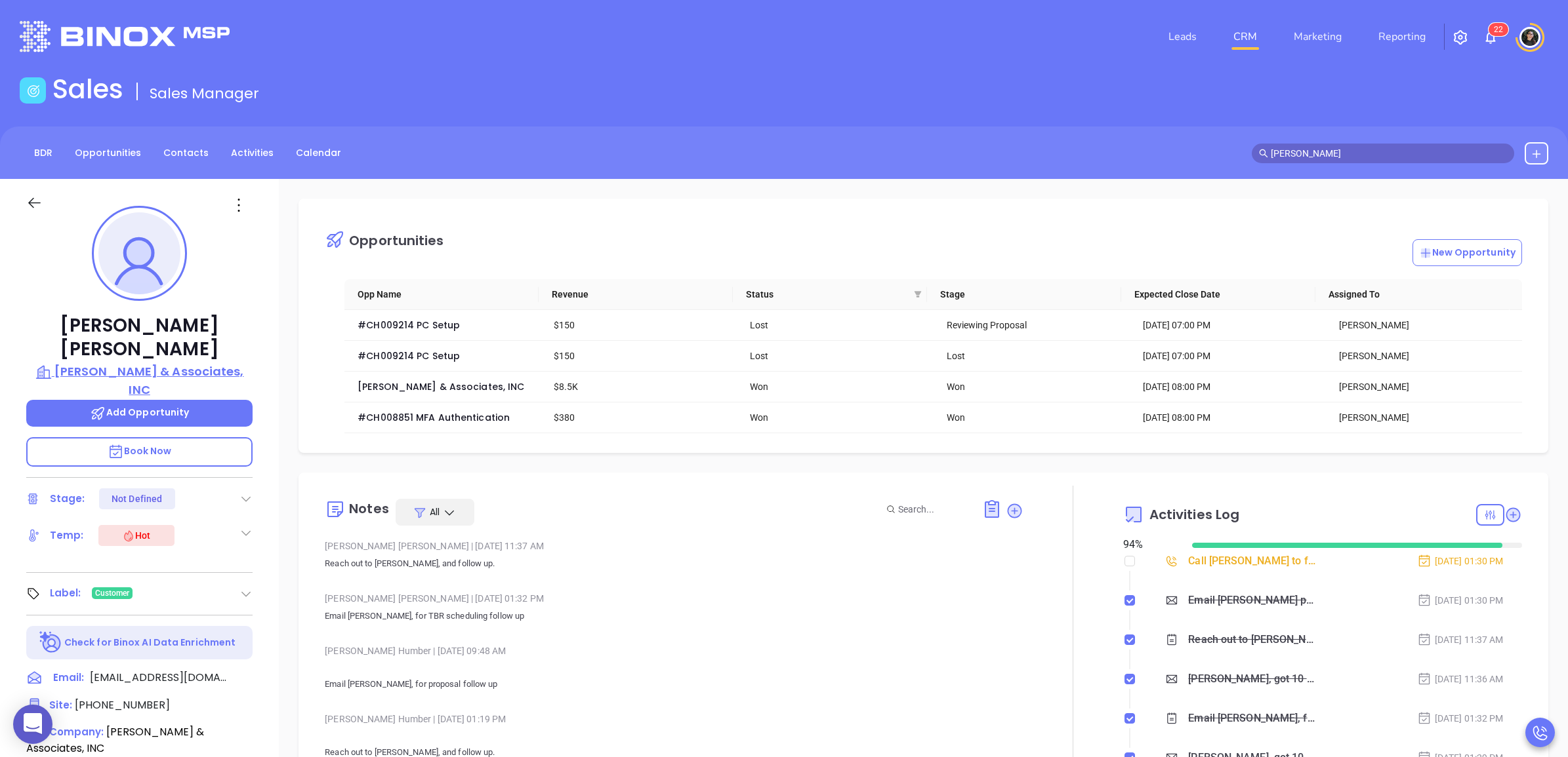
click at [169, 362] on p "[PERSON_NAME] & Associates, INC" at bounding box center [140, 381] width 226 height 36
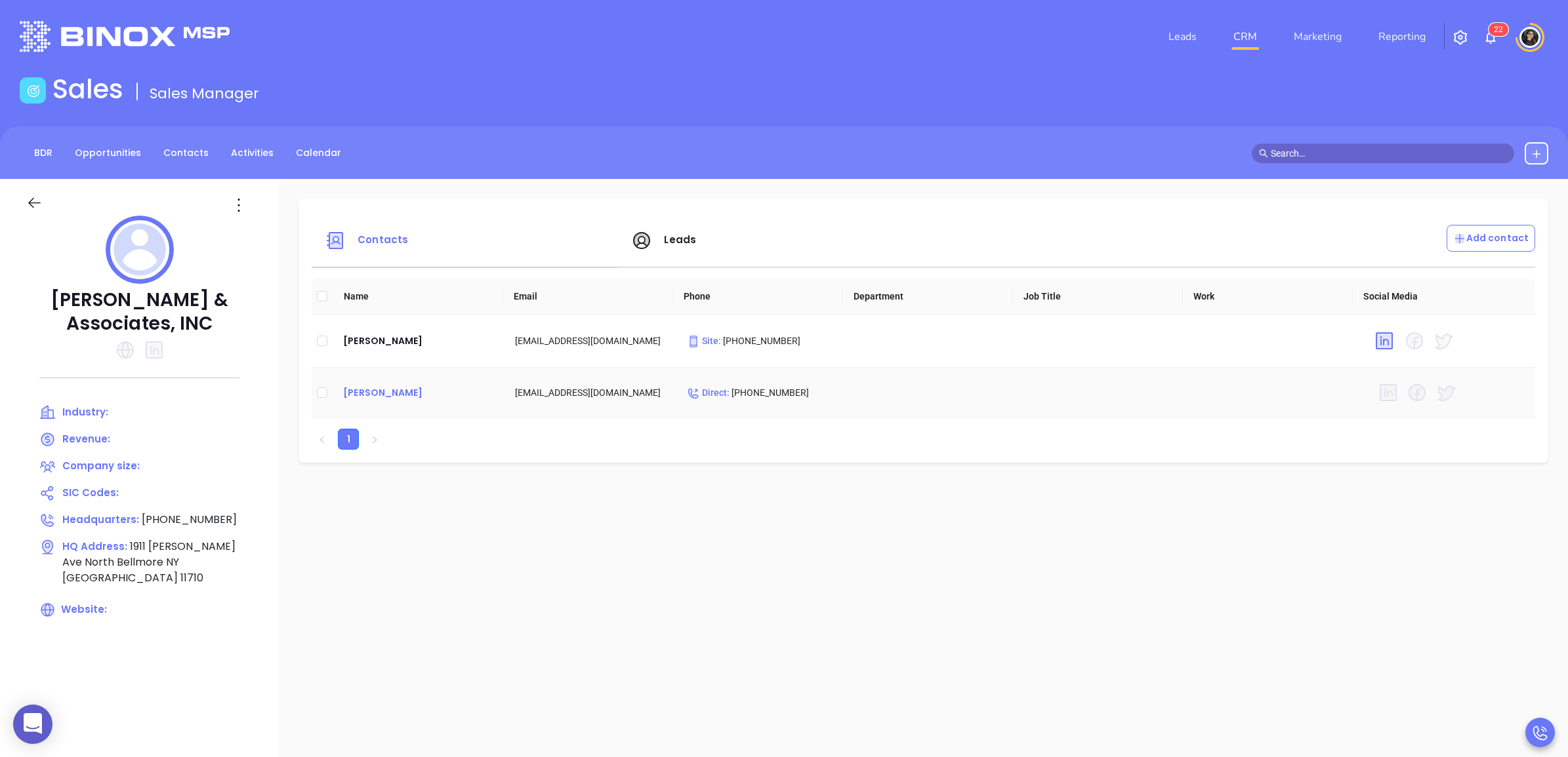
click at [392, 385] on div "[PERSON_NAME]" at bounding box center [419, 392] width 151 height 16
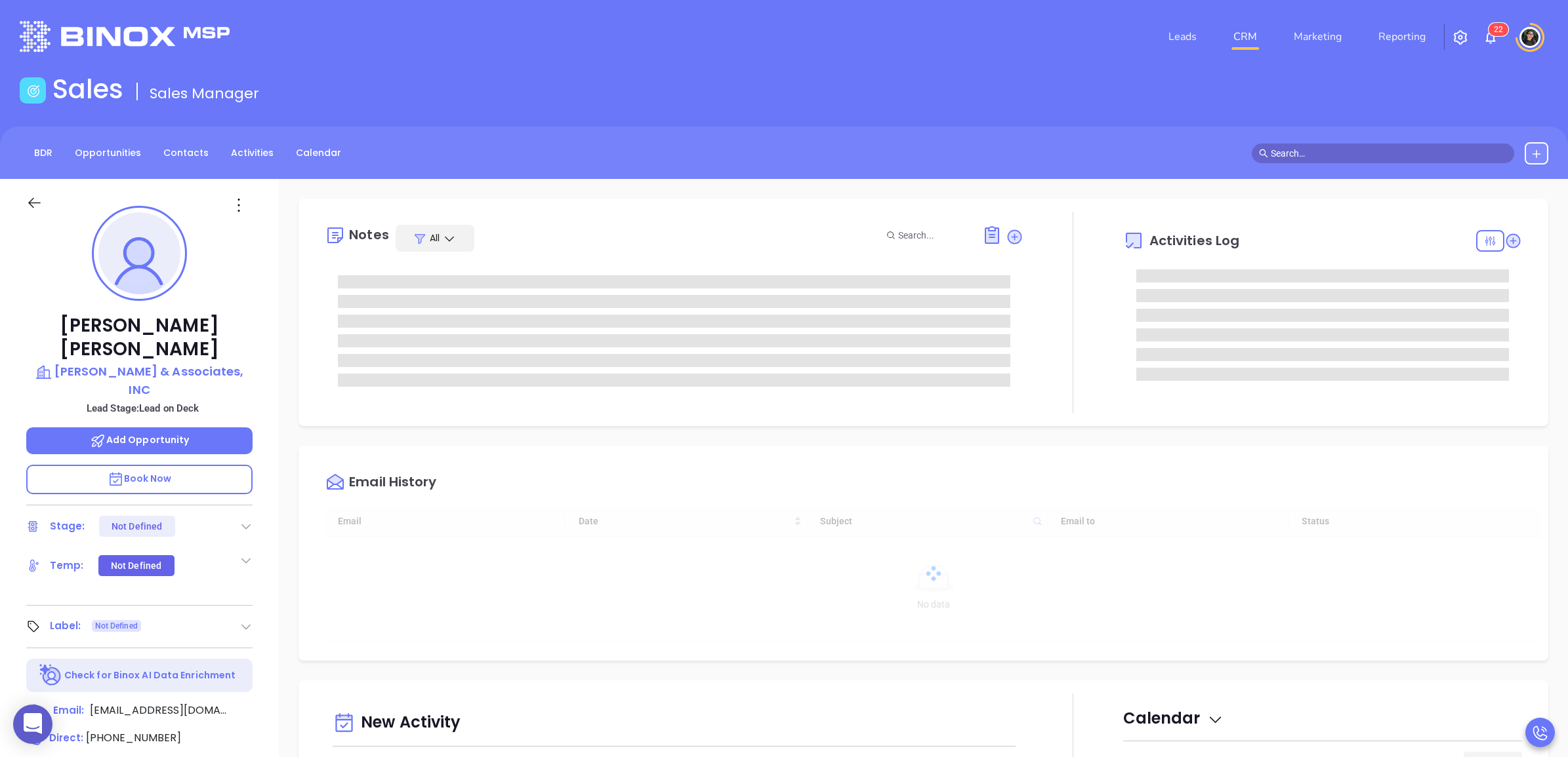
scroll to position [381, 0]
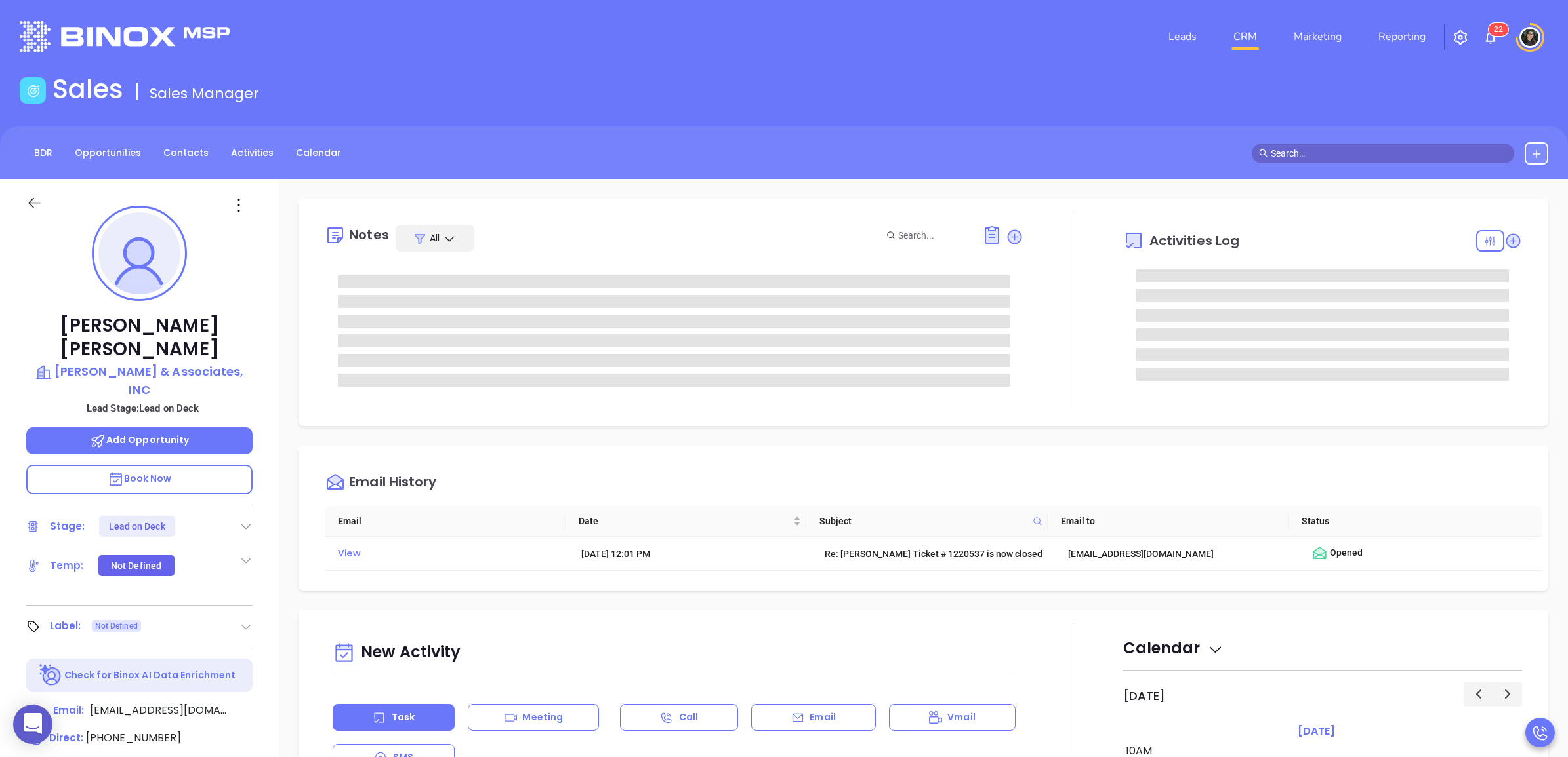
type input "[PERSON_NAME]"
